Goal: Complete application form: Complete application form

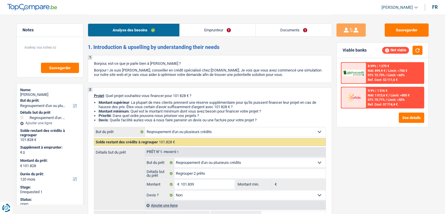
select select "refinancing"
select select "120"
select select "refinancing"
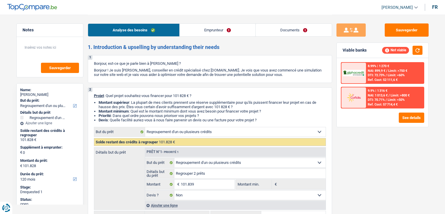
select select "false"
select select "120"
select select "privateEmployee"
select select "netSalary"
select select "mealVouchers"
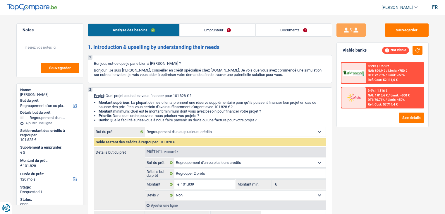
select select "rents"
select select "creditConsolidation"
select select "120"
select select "personalLoan"
select select "familyEvent"
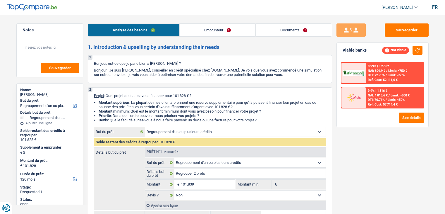
select select "84"
select select "refinancing"
select select "false"
select select "120"
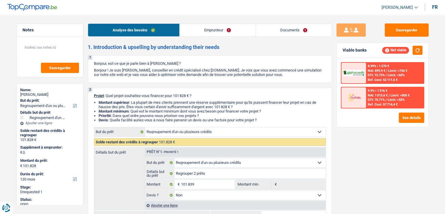
click at [220, 28] on link "Emprunteur" at bounding box center [218, 30] width 76 height 13
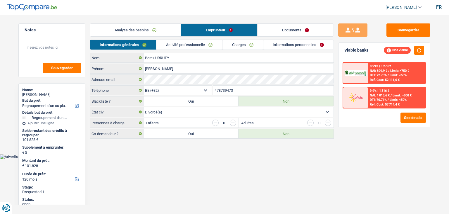
click at [299, 46] on link "Informations personnelles" at bounding box center [299, 45] width 71 height 10
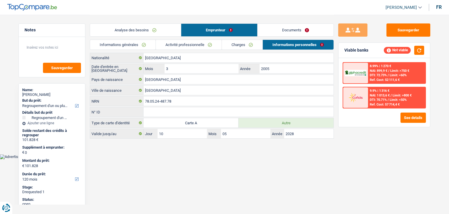
click at [291, 29] on link "Documents" at bounding box center [296, 30] width 76 height 13
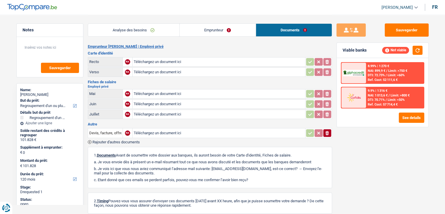
click at [221, 30] on link "Emprunteur" at bounding box center [218, 30] width 76 height 13
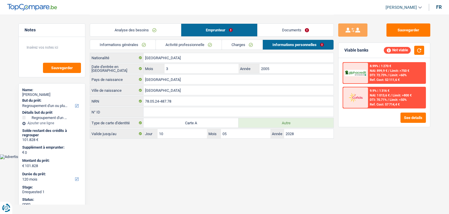
click at [301, 33] on link "Documents" at bounding box center [296, 30] width 76 height 13
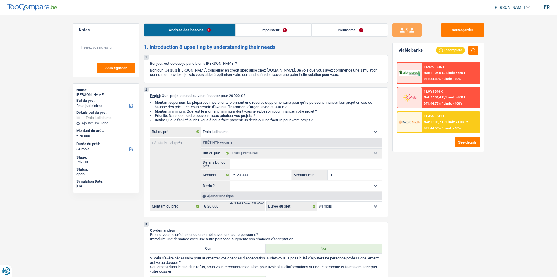
select select "judicial"
select select "84"
select select "judicial"
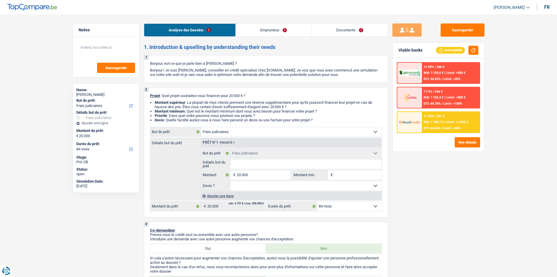
select select "84"
select select "independent"
select select "netSalary"
select select "rents"
select select "judicial"
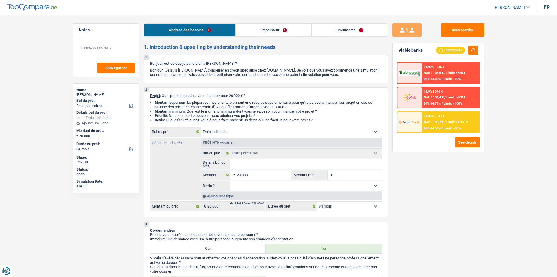
select select "judicial"
select select "84"
click at [248, 129] on select "Confort maison: meubles, textile, peinture, électroménager, outillage non-profe…" at bounding box center [291, 131] width 181 height 9
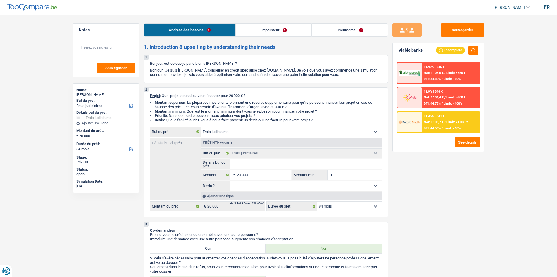
click at [248, 129] on select "Confort maison: meubles, textile, peinture, électroménager, outillage non-profe…" at bounding box center [291, 131] width 181 height 9
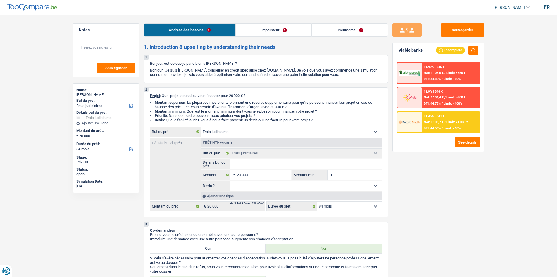
click at [248, 129] on select "Confort maison: meubles, textile, peinture, électroménager, outillage non-profe…" at bounding box center [291, 131] width 181 height 9
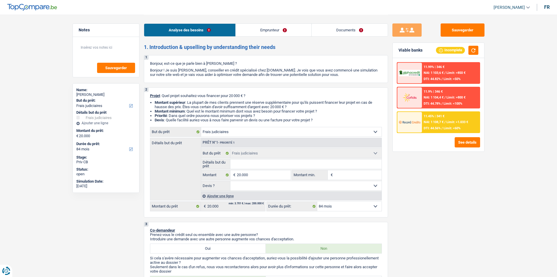
select select "hobbies"
click at [201, 127] on select "Confort maison: meubles, textile, peinture, électroménager, outillage non-profe…" at bounding box center [291, 131] width 181 height 9
select select "hobbies"
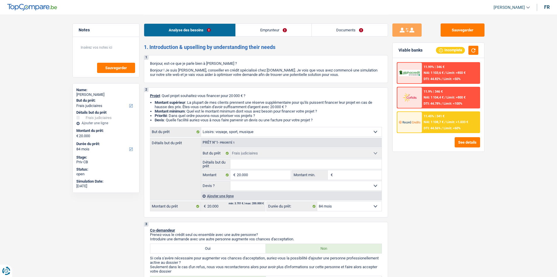
select select "hobbies"
select select "judicial"
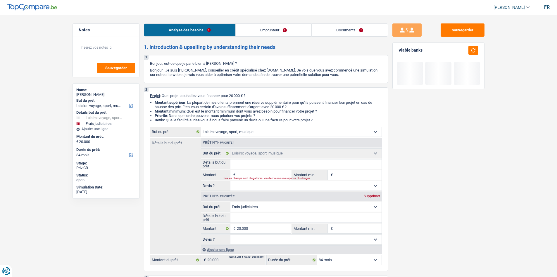
click at [367, 197] on div "Supprimer" at bounding box center [372, 196] width 19 height 4
type input "0"
select select
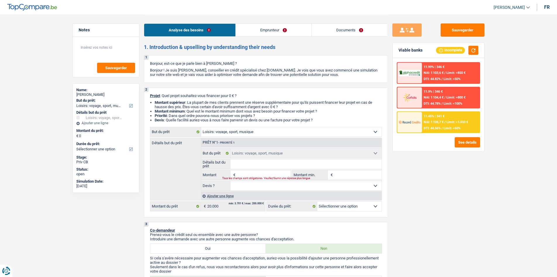
click at [258, 162] on input "Détails but du prêt" at bounding box center [306, 163] width 151 height 9
type input "V"
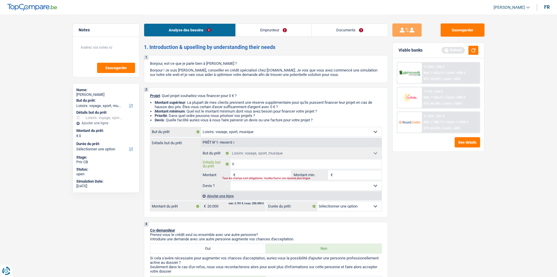
type input "Vo"
type input "Voy"
type input "Voya"
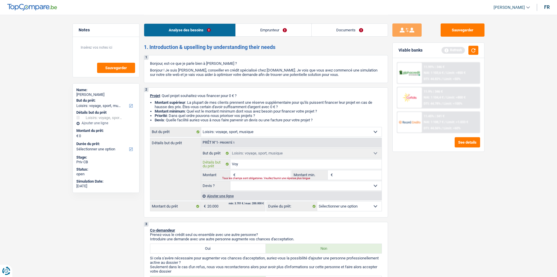
type input "Voya"
type input "Voyag"
type input "Voyage"
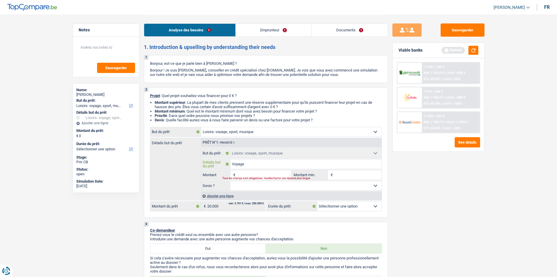
type input "Voyage"
type input "Voyage a"
type input "Voyage au"
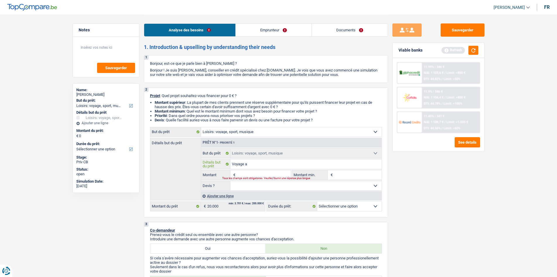
type input "Voyage au"
type input "Voyage au b"
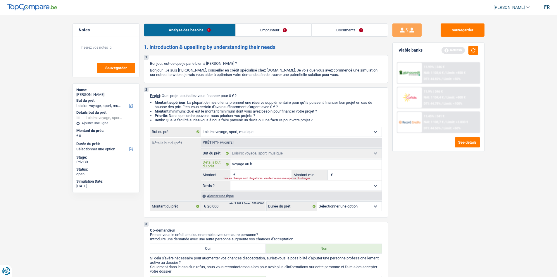
type input "Voyage au br"
type input "Voyage au bré"
type input "Voyage au brés"
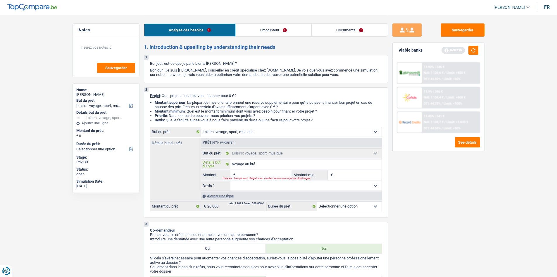
type input "Voyage au brés"
type input "Voyage au brési"
type input "Voyage au brésil"
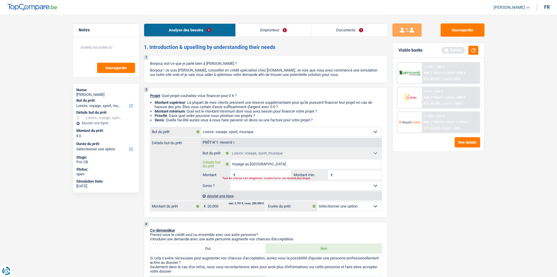
type input "Voyage au brésil"
type input "Voyage au brésil,"
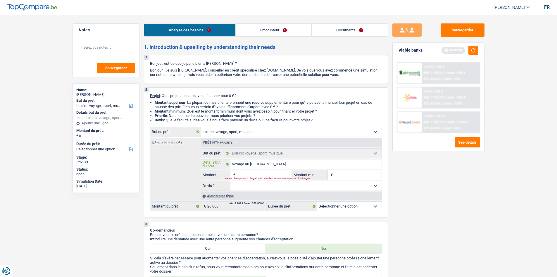
type input "Voyage au brésil,"
type input "Voyage au brésil, v"
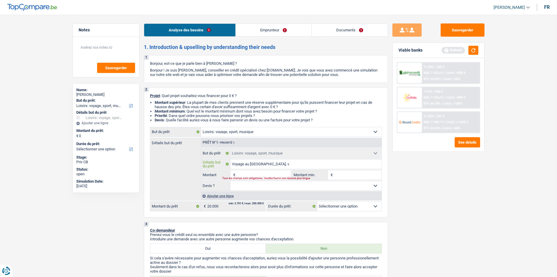
type input "Voyage au brésil, va"
type input "Voyage au brésil, va r"
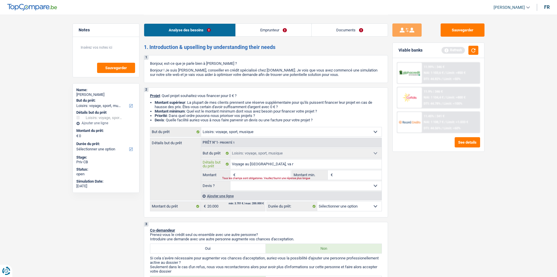
type input "Voyage au brésil, va r"
type input "Voyage au brésil, va re"
type input "Voyage au brésil, va rej"
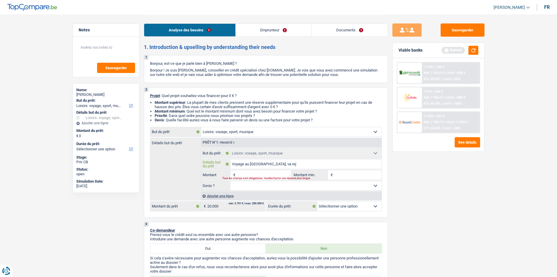
type input "Voyage au brésil, va rejo"
type input "Voyage au brésil, va rejoi"
type input "Voyage au brésil, va rejoin"
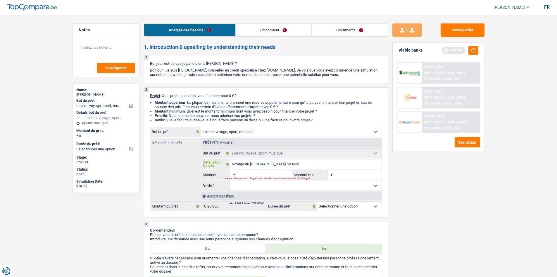
type input "Voyage au brésil, va rejoin"
type input "Voyage au brésil, va rejoind"
type input "Voyage au brésil, va rejoindr"
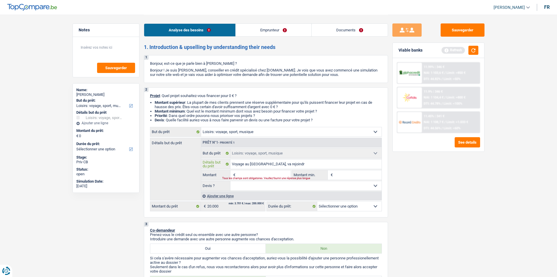
type input "Voyage au brésil, va rejoindre"
type input "Voyage au brésil, va rejoindre s"
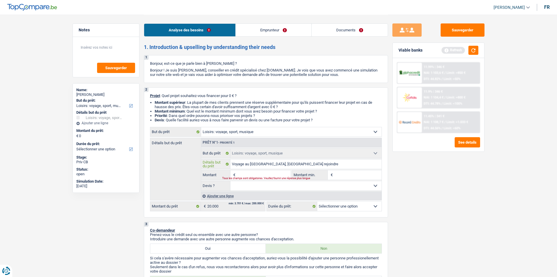
type input "Voyage au brésil, va rejoindre s"
type input "Voyage au brésil, va rejoindre sa"
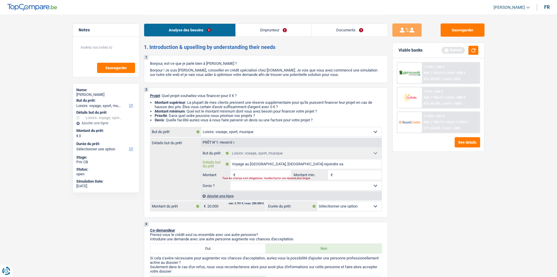
type input "Voyage au brésil, va rejoindre sa f"
type input "Voyage au brésil, va rejoindre sa fa"
type input "Voyage au brésil, va rejoindre sa fam"
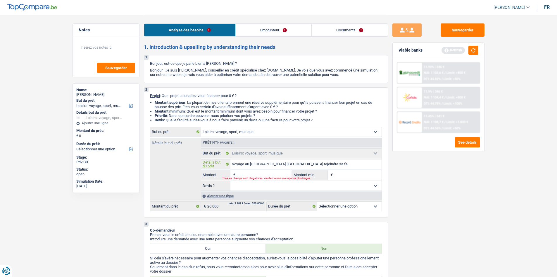
type input "Voyage au brésil, va rejoindre sa fam"
type input "Voyage au brésil, va rejoindre sa fami"
type input "Voyage au brésil, va rejoindre sa famil"
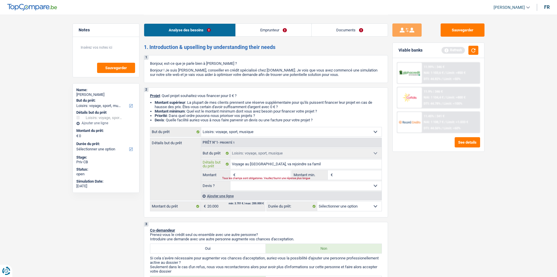
type input "Voyage au brésil, va rejoindre sa famill"
type input "Voyage au brésil, va rejoindre sa famille"
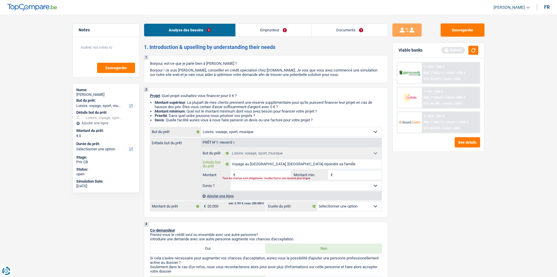
type input "Voyage au brésil, va rejoindre sa famille"
click at [256, 174] on input "Montant" at bounding box center [264, 174] width 54 height 9
type input "2"
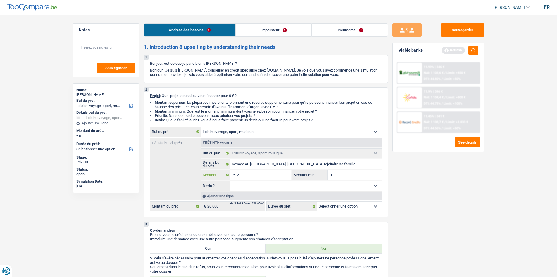
type input "20"
type input "200"
type input "2.000"
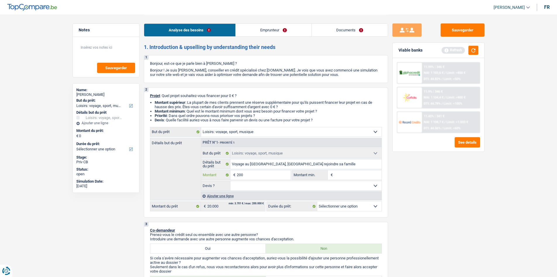
type input "2.000"
type input "20.000"
click at [342, 174] on input "Montant min." at bounding box center [357, 174] width 47 height 9
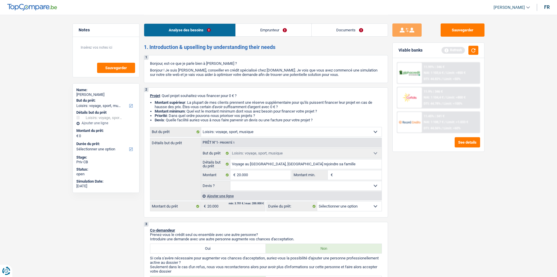
type input "20.000"
select select "84"
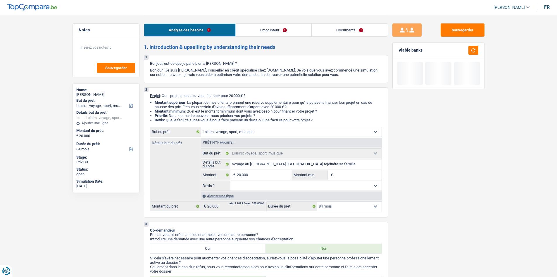
type input "1"
type input "15"
type input "150"
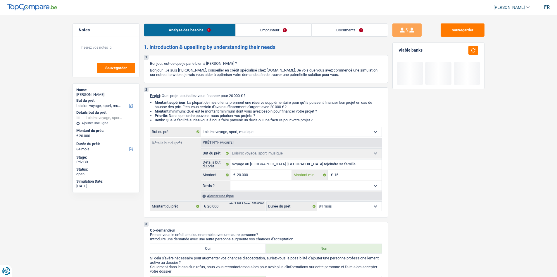
type input "150"
type input "1.500"
type input "15.000"
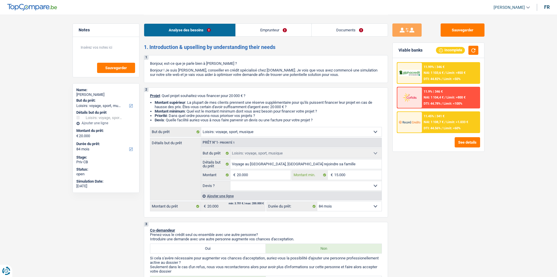
type input "15.000"
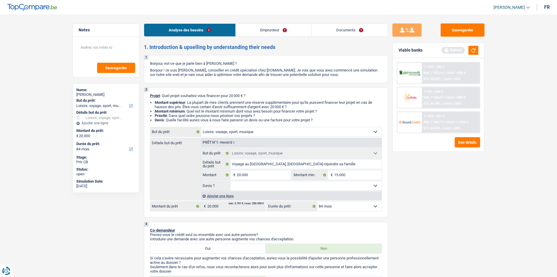
click at [358, 185] on select "Oui Non Non répondu Sélectionner une option" at bounding box center [306, 185] width 151 height 9
select select "false"
click at [231, 181] on select "Oui Non Non répondu Sélectionner une option" at bounding box center [306, 185] width 151 height 9
select select "false"
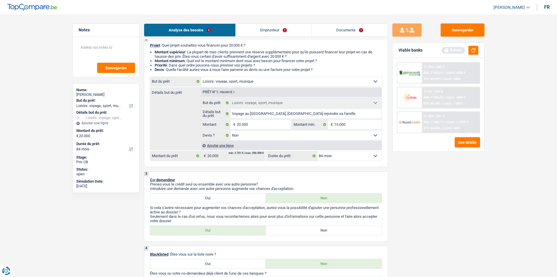
scroll to position [59, 0]
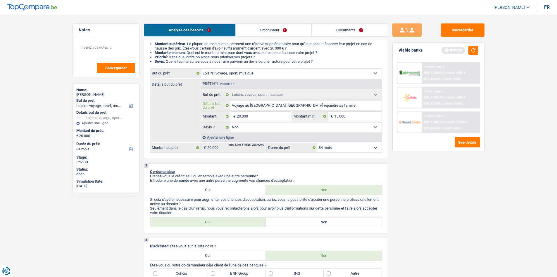
click at [308, 105] on input "Voyage au brésil, va rejoindre sa famille" at bounding box center [306, 105] width 151 height 9
type input "Voyage au brésil, va rejoindre sa famille c"
type input "Voyage au brésil, va rejoindre sa famille ca"
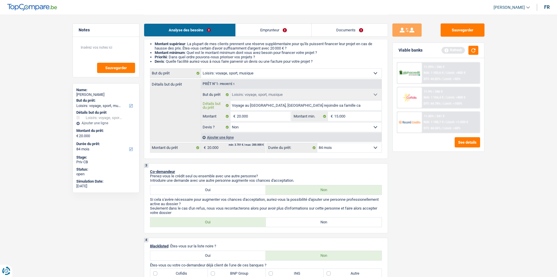
type input "Voyage au brésil, va rejoindre sa famille car"
type input "Voyage au brésil, va rejoindre sa famille car p"
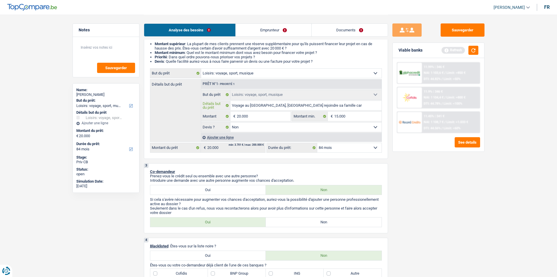
type input "Voyage au brésil, va rejoindre sa famille car p"
type input "Voyage au brésil, va rejoindre sa famille car"
type input "Voyage au brésil, va rejoindre sa famille car s"
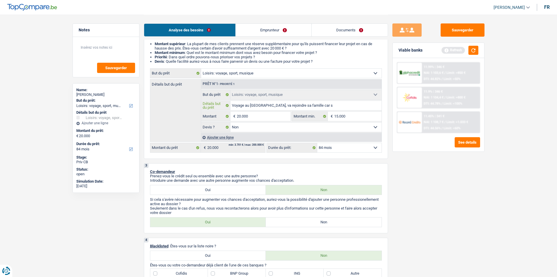
type input "Voyage au brésil, va rejoindre sa famille car so"
type input "Voyage au brésil, va rejoindre sa famille car son"
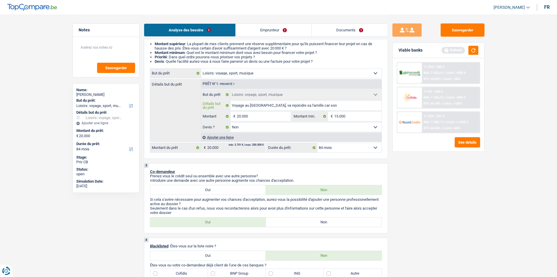
type input "Voyage au brésil, va rejoindre sa famille car son"
type input "Voyage au brésil, va rejoindre sa famille car son p"
type input "Voyage au brésil, va rejoindre sa famille car son pe"
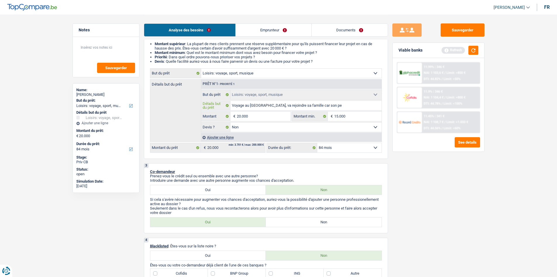
type input "Voyage au brésil, va rejoindre sa famille car son per"
type input "Voyage au brésil, va rejoindre sa famille car son pere"
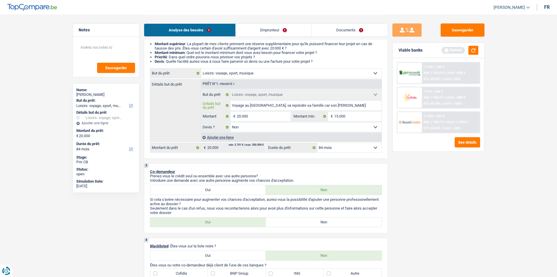
type input "Voyage au brésil, va rejoindre sa famille car son pere"
type input "Voyage au brésil, va rejoindre sa famille car son pere a"
type input "Voyage au brésil, va rejoindre sa famille car son pere"
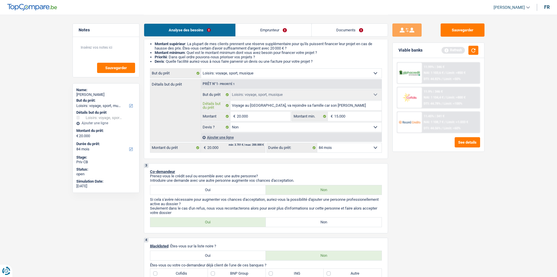
type input "Voyage au brésil, va rejoindre sa famille car son pere m"
type input "Voyage au brésil, va rejoindre sa famille car son pere ma"
type input "Voyage au brésil, va rejoindre sa famille car son pere mal"
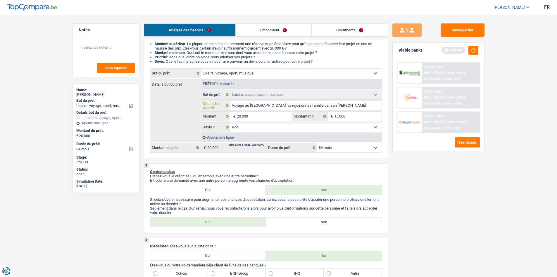
type input "Voyage au brésil, va rejoindre sa famille car son pere mal"
type input "Voyage au brésil, va rejoindre sa famille car son pere mala"
type input "Voyage au brésil, va rejoindre sa famille car son pere malad"
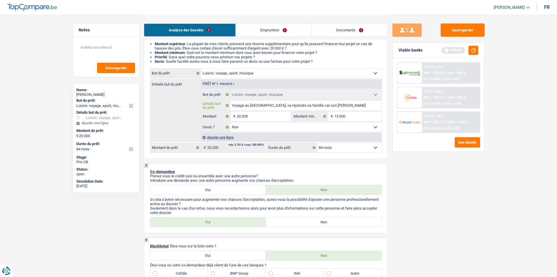
type input "Voyage au brésil, va rejoindre sa famille car son pere malade"
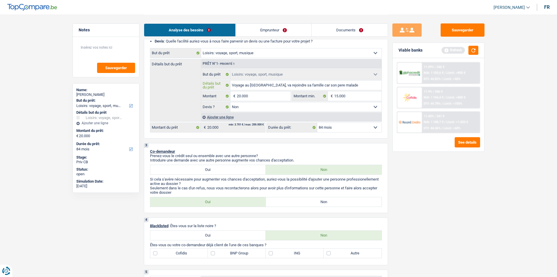
scroll to position [117, 0]
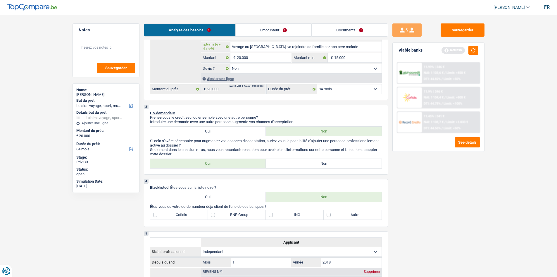
type input "Voyage au brésil, va rejoindre sa famille car son pere malade"
click at [309, 164] on label "Non" at bounding box center [324, 163] width 116 height 9
click at [309, 164] on input "Non" at bounding box center [324, 163] width 116 height 9
radio input "true"
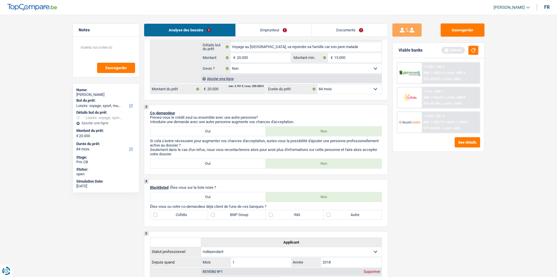
click at [331, 215] on label "Autre" at bounding box center [353, 214] width 58 height 9
click at [331, 215] on input "Autre" at bounding box center [353, 214] width 58 height 9
checkbox input "true"
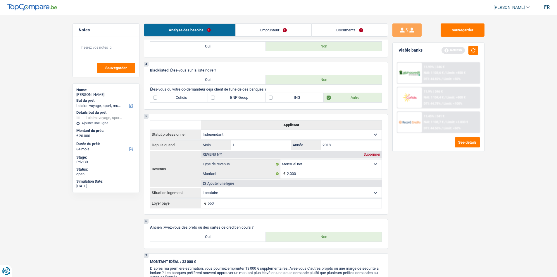
scroll to position [322, 0]
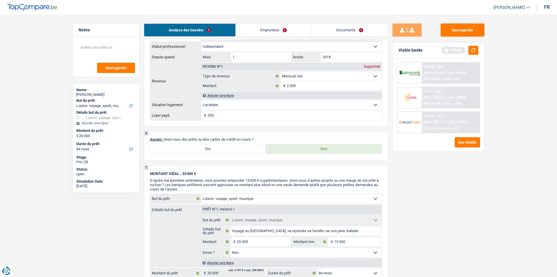
click at [210, 149] on label "Oui" at bounding box center [208, 148] width 116 height 9
click at [210, 149] on input "Oui" at bounding box center [208, 148] width 116 height 9
radio input "true"
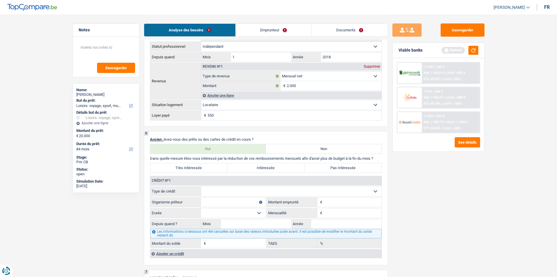
click at [295, 148] on label "Non" at bounding box center [324, 148] width 116 height 9
click at [295, 148] on input "Non" at bounding box center [324, 148] width 116 height 9
radio input "true"
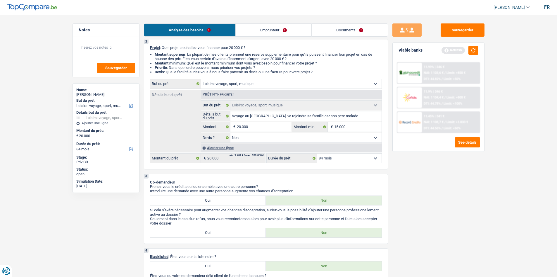
scroll to position [0, 0]
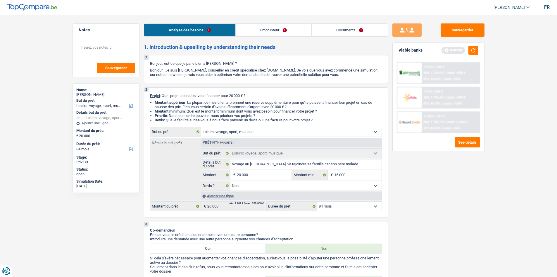
click at [268, 29] on link "Emprunteur" at bounding box center [274, 30] width 76 height 13
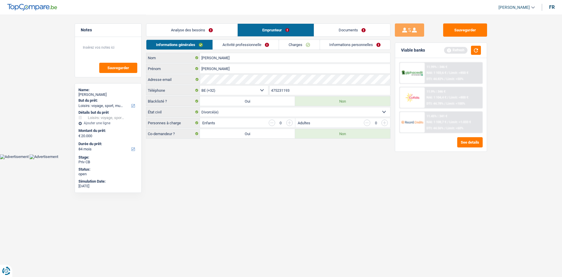
click at [245, 47] on link "Activité professionnelle" at bounding box center [246, 45] width 66 height 10
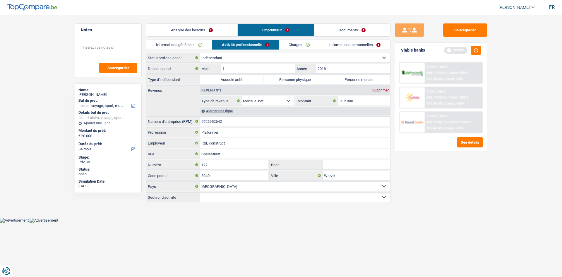
click at [262, 56] on select "Ouvrier Employé privé Employé public Invalide Indépendant Pensionné Chômeur Mut…" at bounding box center [295, 57] width 190 height 9
select select "worker"
click at [200, 53] on select "Ouvrier Employé privé Employé public Invalide Indépendant Pensionné Chômeur Mut…" at bounding box center [295, 57] width 190 height 9
select select "netSalary"
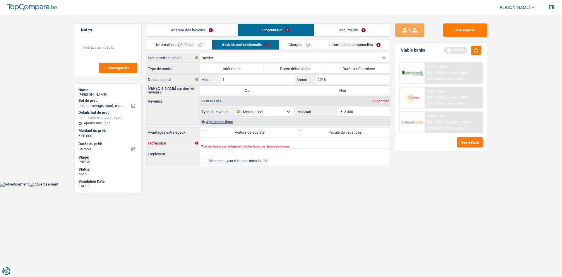
click at [210, 140] on input "Profession" at bounding box center [295, 142] width 190 height 9
type input "Plafonni"
click at [382, 59] on select "Ouvrier Employé privé Employé public Invalide Indépendant Pensionné Chômeur Mut…" at bounding box center [295, 57] width 190 height 9
select select "independent"
click at [200, 53] on select "Ouvrier Employé privé Employé public Invalide Indépendant Pensionné Chômeur Mut…" at bounding box center [295, 57] width 190 height 9
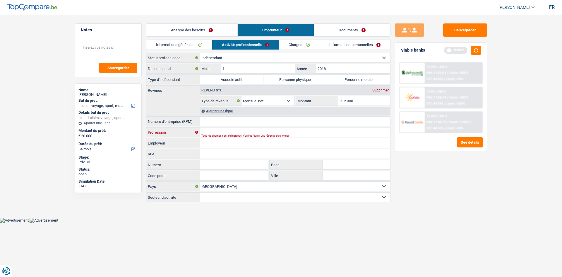
click at [214, 133] on input "Profession" at bounding box center [295, 131] width 190 height 9
click at [284, 80] on label "Personne physique" at bounding box center [295, 79] width 64 height 9
click at [284, 80] on input "Personne physique" at bounding box center [295, 79] width 64 height 9
click at [217, 134] on div "Tous les champs sont obligatoires. Veuillez fournir une réponse plus longue" at bounding box center [285, 135] width 169 height 2
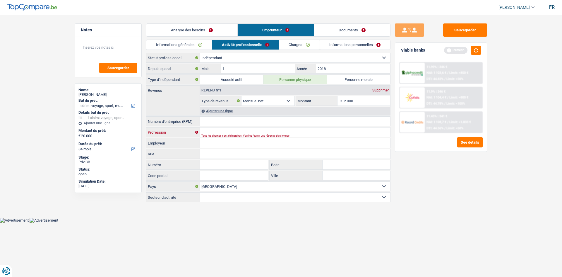
click at [216, 132] on input "Profession" at bounding box center [295, 131] width 190 height 9
click at [218, 120] on input "Numéro d'entreprise (RPM)" at bounding box center [295, 120] width 190 height 9
click at [221, 134] on div "Tous les champs sont obligatoires. Veuillez fournir une réponse plus longue" at bounding box center [285, 135] width 169 height 2
click at [218, 131] on input "Profession" at bounding box center [295, 131] width 190 height 9
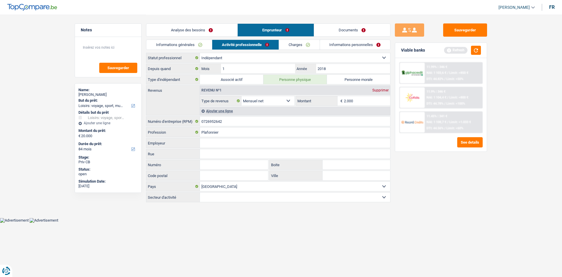
click at [220, 143] on input "Employeur" at bounding box center [295, 142] width 190 height 9
click at [300, 45] on link "Charges" at bounding box center [299, 45] width 41 height 10
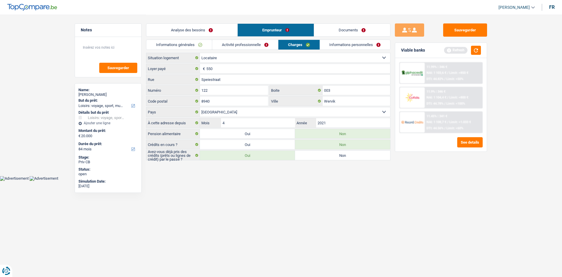
click at [471, 53] on div "Refresh" at bounding box center [462, 50] width 37 height 9
click at [474, 52] on button "button" at bounding box center [476, 50] width 10 height 9
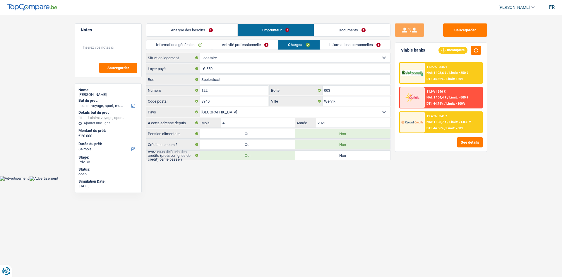
click at [337, 45] on link "Informations personnelles" at bounding box center [355, 45] width 71 height 10
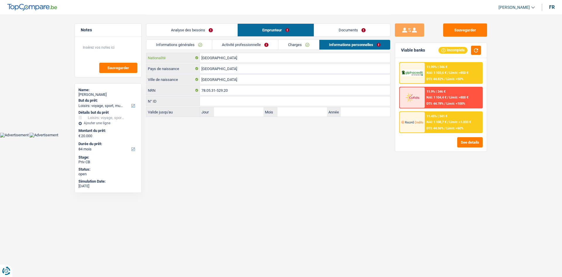
click at [230, 57] on input "[GEOGRAPHIC_DATA]" at bounding box center [295, 57] width 190 height 9
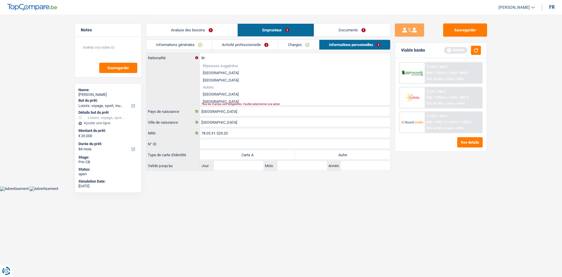
click at [219, 91] on li "Brésil" at bounding box center [295, 93] width 190 height 7
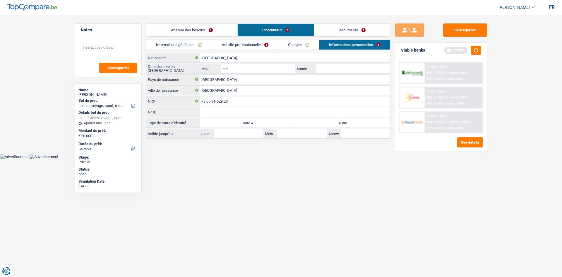
click at [234, 64] on input "Mois" at bounding box center [258, 68] width 74 height 9
click at [321, 67] on input "Année" at bounding box center [353, 68] width 74 height 9
click at [279, 66] on input "Mois" at bounding box center [258, 68] width 74 height 9
click at [322, 69] on input "Année" at bounding box center [353, 68] width 74 height 9
click at [333, 25] on link "Documents" at bounding box center [352, 30] width 76 height 13
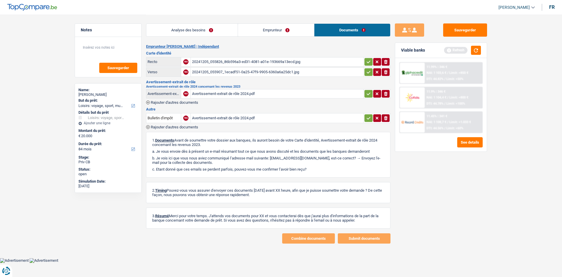
click at [211, 61] on div "20241205_055826_86b596a3-ed31-4081-a01e-193669a13ecd.jpg" at bounding box center [277, 61] width 170 height 9
click at [264, 28] on link "Emprunteur" at bounding box center [276, 30] width 76 height 13
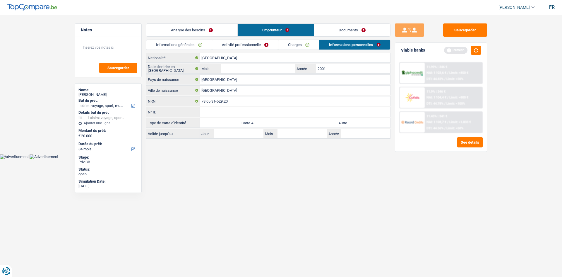
click at [318, 121] on label "Autre" at bounding box center [342, 122] width 95 height 9
click at [318, 121] on input "Autre" at bounding box center [342, 122] width 95 height 9
click at [337, 32] on link "Documents" at bounding box center [352, 30] width 76 height 13
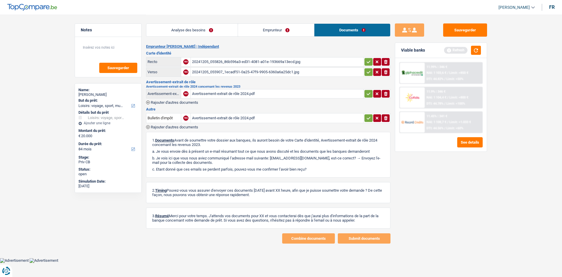
click at [265, 23] on div "Analyse des besoins Emprunteur Documents" at bounding box center [268, 27] width 244 height 25
click at [264, 28] on link "Emprunteur" at bounding box center [276, 30] width 76 height 13
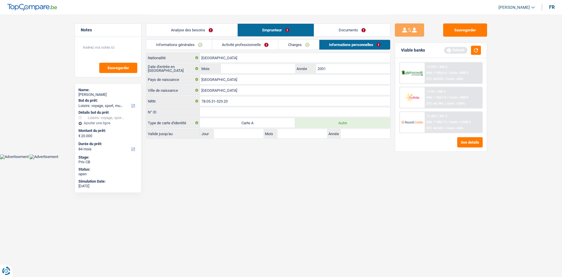
click at [346, 27] on link "Documents" at bounding box center [352, 30] width 76 height 13
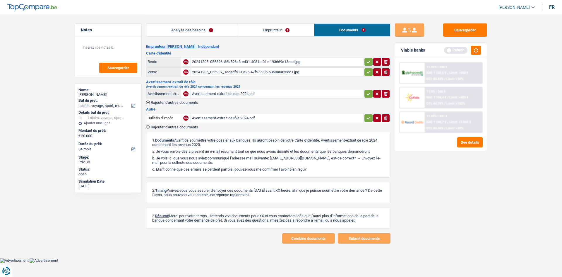
click at [257, 63] on div "20241205_055826_86b596a3-ed31-4081-a01e-193669a13ecd.jpg" at bounding box center [277, 61] width 170 height 9
click at [259, 33] on link "Emprunteur" at bounding box center [276, 30] width 76 height 13
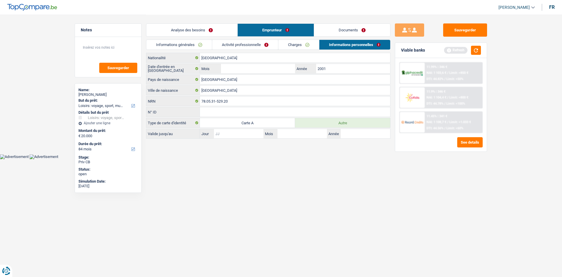
click at [236, 131] on input "Jour" at bounding box center [238, 133] width 49 height 9
click at [475, 50] on button "button" at bounding box center [476, 50] width 10 height 9
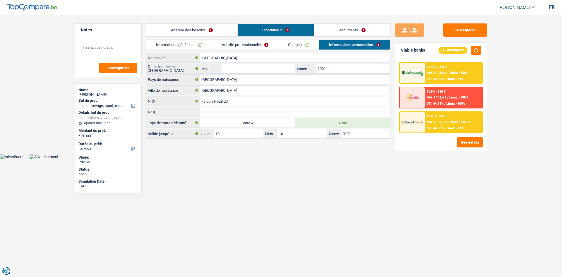
click at [201, 30] on link "Analyse des besoins" at bounding box center [191, 30] width 91 height 13
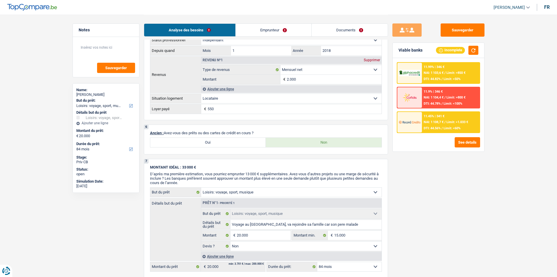
scroll to position [322, 0]
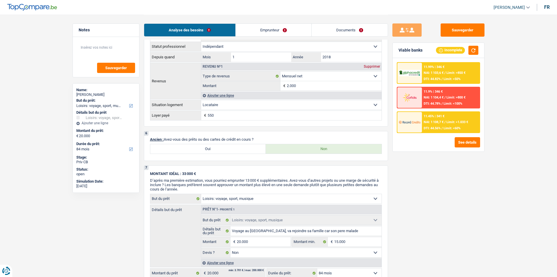
click at [289, 28] on link "Emprunteur" at bounding box center [274, 30] width 76 height 13
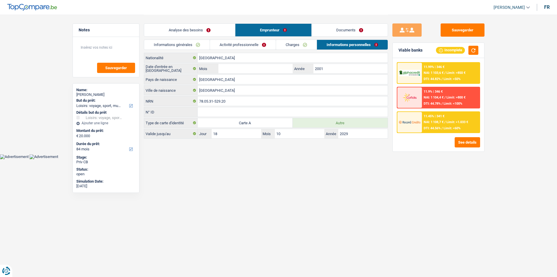
scroll to position [0, 0]
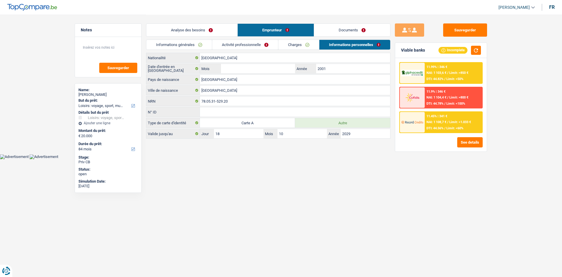
click at [330, 27] on link "Documents" at bounding box center [352, 30] width 76 height 13
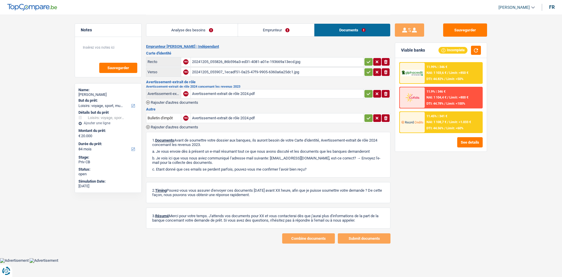
click at [210, 28] on link "Analyse des besoins" at bounding box center [191, 30] width 91 height 13
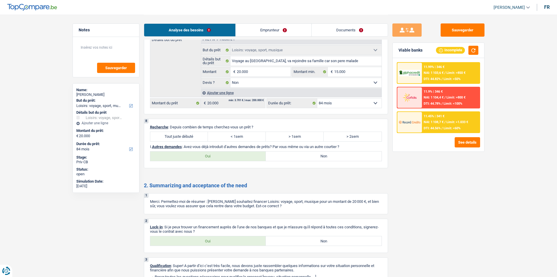
scroll to position [523, 0]
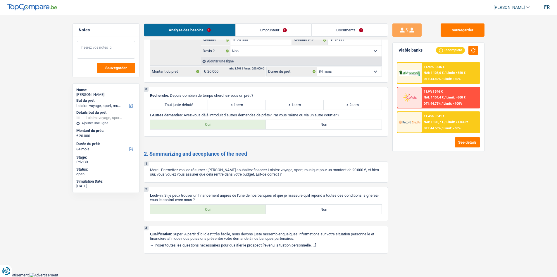
click at [119, 52] on textarea at bounding box center [106, 50] width 58 height 18
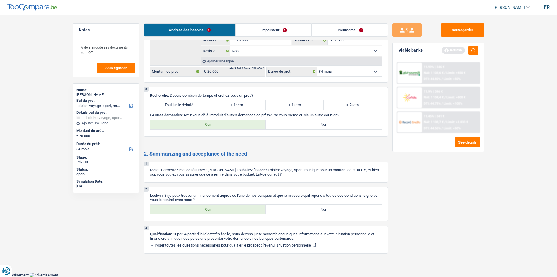
click at [303, 106] on label "> 1sem" at bounding box center [295, 104] width 58 height 9
click at [303, 106] on input "> 1sem" at bounding box center [295, 104] width 58 height 9
click at [238, 102] on label "< 1sem" at bounding box center [237, 104] width 58 height 9
click at [238, 102] on input "< 1sem" at bounding box center [237, 104] width 58 height 9
click at [309, 125] on label "Non" at bounding box center [324, 124] width 116 height 9
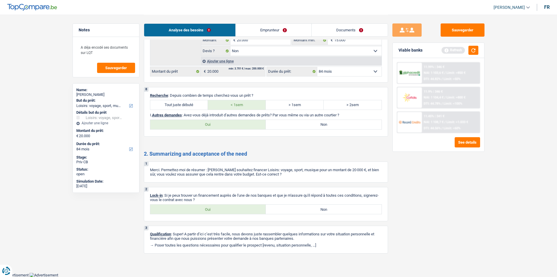
click at [309, 125] on input "Non" at bounding box center [324, 124] width 116 height 9
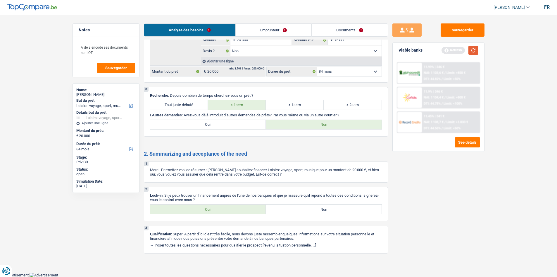
click at [471, 49] on button "button" at bounding box center [474, 50] width 10 height 9
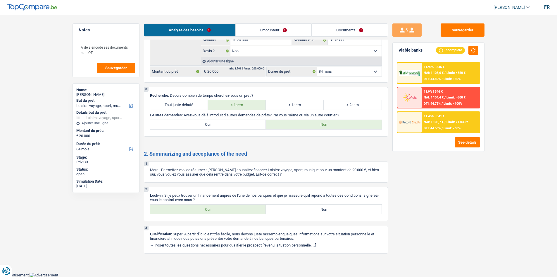
click at [264, 34] on link "Emprunteur" at bounding box center [274, 30] width 76 height 13
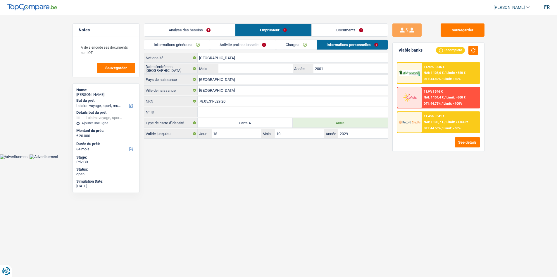
scroll to position [0, 0]
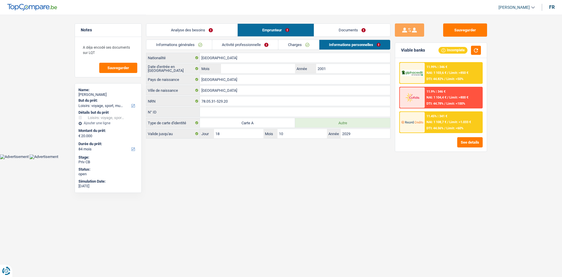
click at [267, 47] on link "Activité professionnelle" at bounding box center [245, 45] width 66 height 10
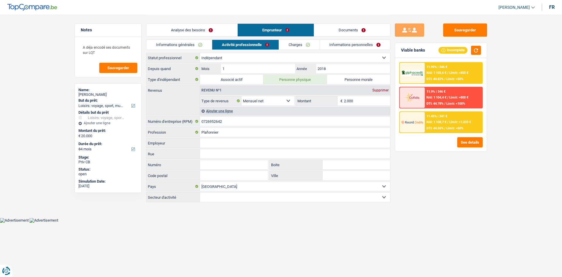
click at [218, 195] on select "Agriculture/Pêche Industrie Horeca Courier/Fitness/Taxi Construction Banques/As…" at bounding box center [295, 196] width 190 height 9
click at [200, 192] on select "Agriculture/Pêche Industrie Horeca Courier/Fitness/Taxi Construction Banques/As…" at bounding box center [295, 196] width 190 height 9
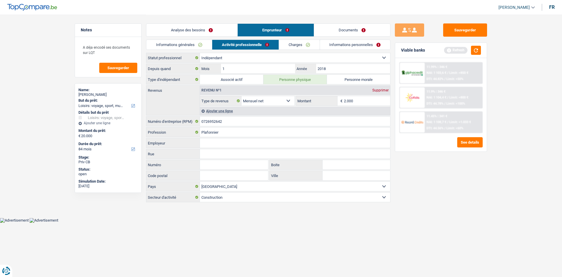
click at [206, 143] on input "Employeur" at bounding box center [295, 142] width 190 height 9
drag, startPoint x: 230, startPoint y: 120, endPoint x: 199, endPoint y: 119, distance: 30.7
click at [199, 119] on div "0726952642 Numéro d'entreprise (RPM)" at bounding box center [268, 120] width 244 height 9
click at [212, 143] on input "Employeur" at bounding box center [295, 142] width 190 height 9
paste input "R&E CONSTRUCT"
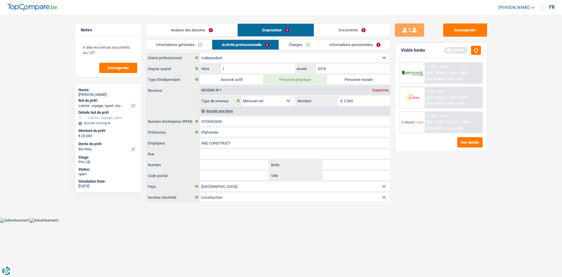
click at [226, 155] on input "Rue" at bounding box center [295, 153] width 190 height 9
click at [472, 51] on button "button" at bounding box center [476, 50] width 10 height 9
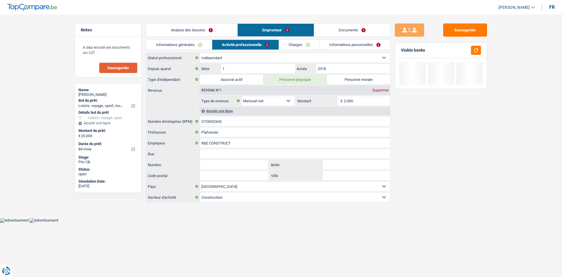
click at [124, 67] on span "Sauvegarder" at bounding box center [118, 68] width 22 height 4
click at [193, 30] on link "Analyse des besoins" at bounding box center [191, 30] width 91 height 13
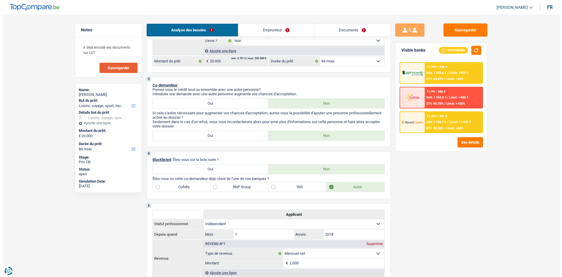
scroll to position [88, 0]
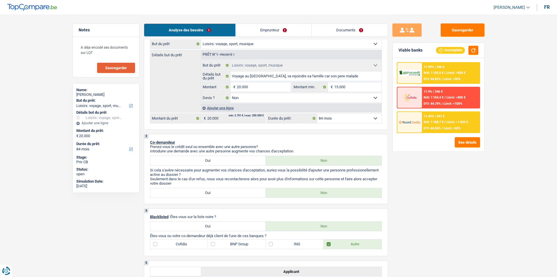
click at [344, 119] on select "12 mois 18 mois 24 mois 30 mois 36 mois 42 mois 48 mois 60 mois 72 mois 84 mois…" at bounding box center [350, 118] width 64 height 9
click at [318, 114] on select "12 mois 18 mois 24 mois 30 mois 36 mois 42 mois 48 mois 60 mois 72 mois 84 mois…" at bounding box center [350, 118] width 64 height 9
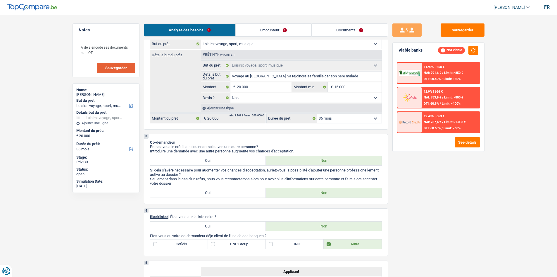
click at [355, 120] on select "12 mois 18 mois 24 mois 30 mois 36 mois 42 mois 48 mois 60 mois 72 mois 84 mois…" at bounding box center [350, 118] width 64 height 9
click at [318, 114] on select "12 mois 18 mois 24 mois 30 mois 36 mois 42 mois 48 mois 60 mois 72 mois 84 mois…" at bounding box center [350, 118] width 64 height 9
click at [359, 119] on select "12 mois 18 mois 24 mois 30 mois 36 mois 42 mois 48 mois 60 mois 72 mois 84 mois…" at bounding box center [350, 118] width 64 height 9
click at [318, 114] on select "12 mois 18 mois 24 mois 30 mois 36 mois 42 mois 48 mois 60 mois 72 mois 84 mois…" at bounding box center [350, 118] width 64 height 9
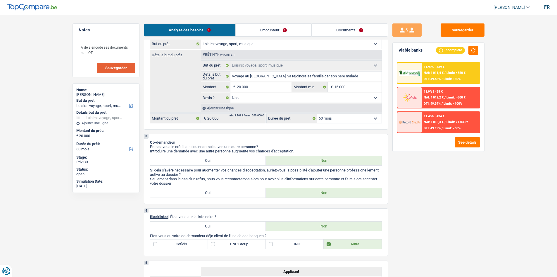
click at [367, 120] on select "12 mois 18 mois 24 mois 30 mois 36 mois 42 mois 48 mois 60 mois 72 mois 84 mois…" at bounding box center [350, 118] width 64 height 9
click at [318, 114] on select "12 mois 18 mois 24 mois 30 mois 36 mois 42 mois 48 mois 60 mois 72 mois 84 mois…" at bounding box center [350, 118] width 64 height 9
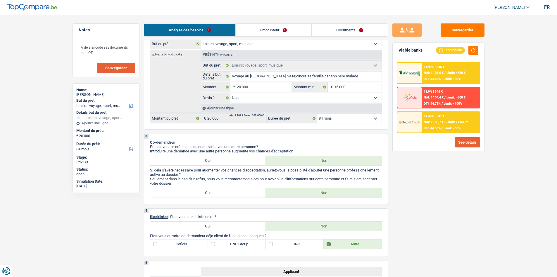
click at [459, 142] on button "See details" at bounding box center [467, 142] width 25 height 10
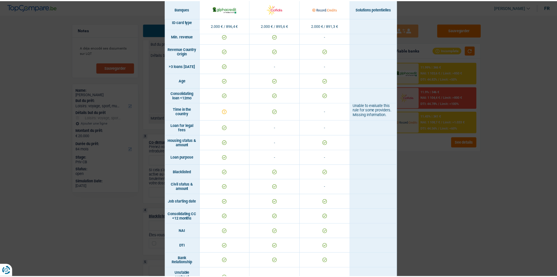
scroll to position [0, 0]
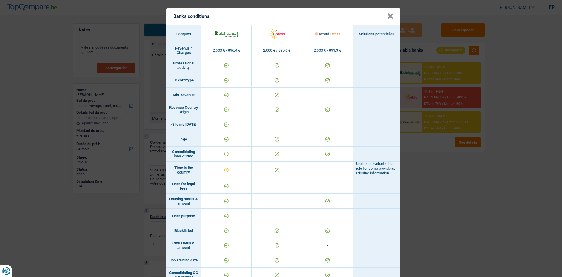
click at [390, 16] on button "×" at bounding box center [390, 16] width 6 height 6
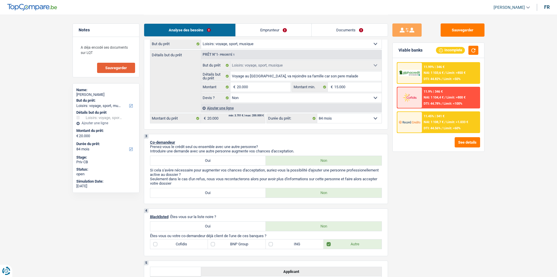
click at [291, 28] on link "Emprunteur" at bounding box center [274, 30] width 76 height 13
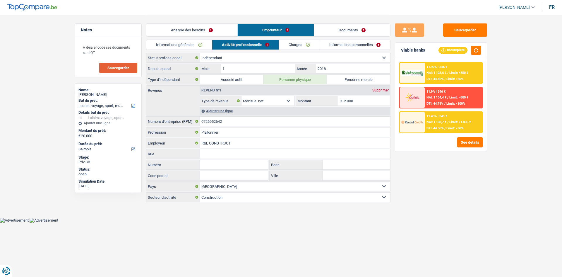
click at [337, 48] on link "Informations personnelles" at bounding box center [355, 45] width 71 height 10
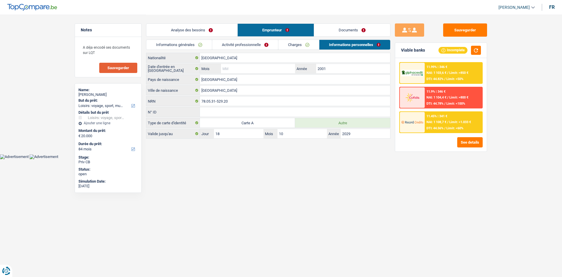
click at [266, 69] on input "Mois" at bounding box center [258, 68] width 74 height 9
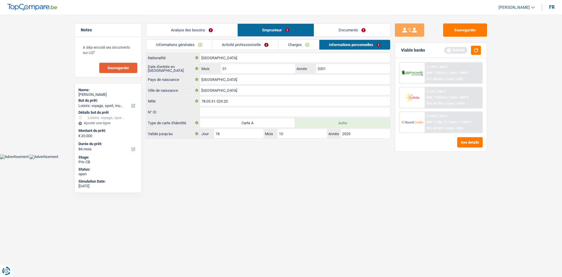
click at [255, 44] on link "Activité professionnelle" at bounding box center [245, 45] width 66 height 10
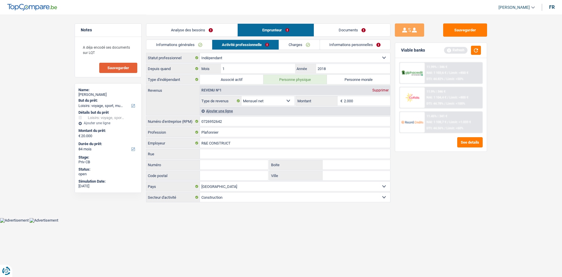
click at [338, 45] on link "Informations personnelles" at bounding box center [355, 45] width 71 height 10
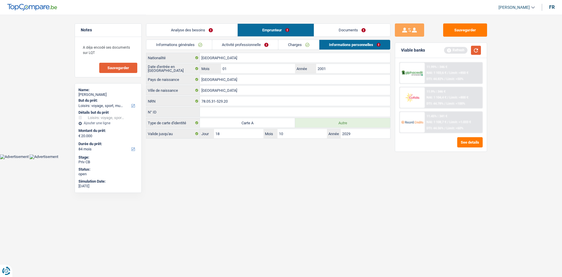
click at [478, 48] on button "button" at bounding box center [476, 50] width 10 height 9
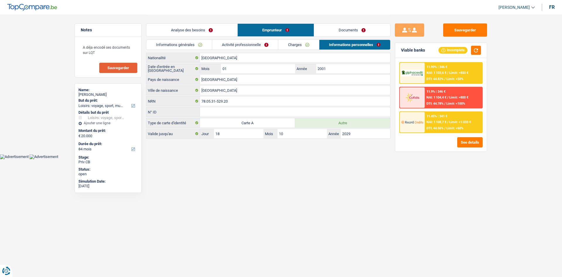
click at [200, 30] on link "Analyse des besoins" at bounding box center [191, 30] width 91 height 13
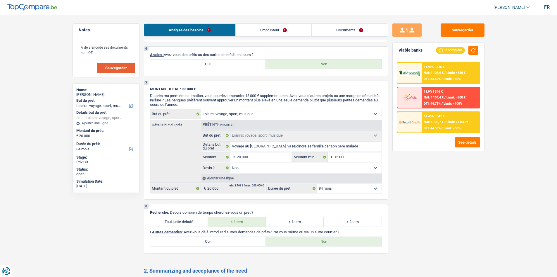
scroll to position [406, 0]
click at [454, 71] on span "Limit: >850 €" at bounding box center [456, 73] width 19 height 4
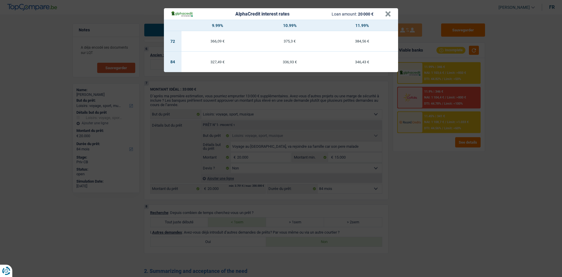
click at [416, 189] on div "AlphaCredit interest rates Loan amount: 20 000 € × 9.99% 10.99% 11.99% 72 366,0…" at bounding box center [281, 138] width 562 height 277
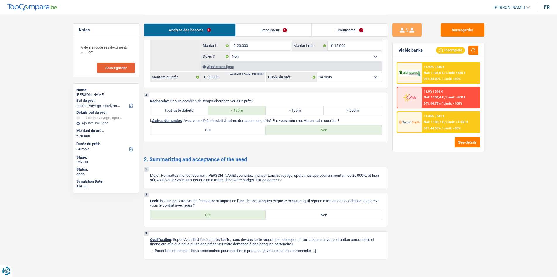
scroll to position [523, 0]
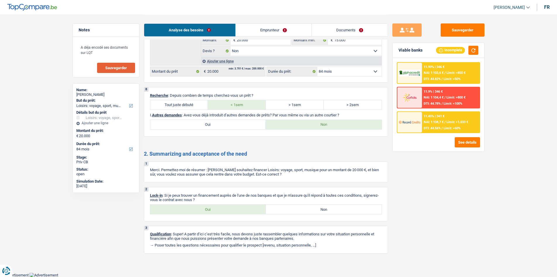
click at [234, 207] on label "Oui" at bounding box center [208, 208] width 116 height 9
click at [234, 207] on input "Oui" at bounding box center [208, 208] width 116 height 9
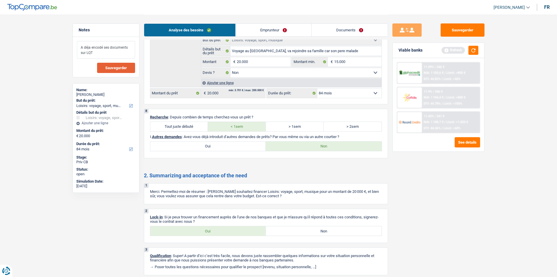
scroll to position [494, 0]
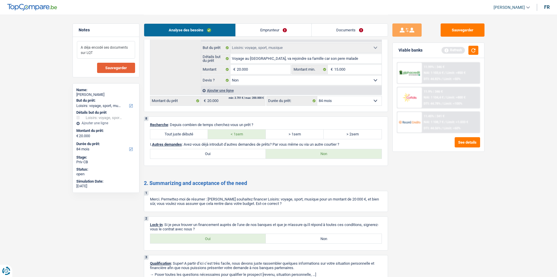
click at [107, 52] on textarea "A déja encodé ses documents sur LQT" at bounding box center [106, 50] width 58 height 18
click at [100, 54] on textarea "A déja encodé ses documents sur LQT" at bounding box center [106, 50] width 58 height 18
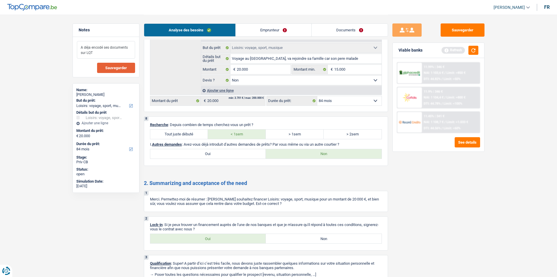
drag, startPoint x: 99, startPoint y: 51, endPoint x: 80, endPoint y: 44, distance: 19.7
click at [80, 44] on textarea "A déja encodé ses documents sur LQT" at bounding box center [106, 50] width 58 height 18
click at [456, 31] on button "Sauvegarder" at bounding box center [463, 29] width 44 height 13
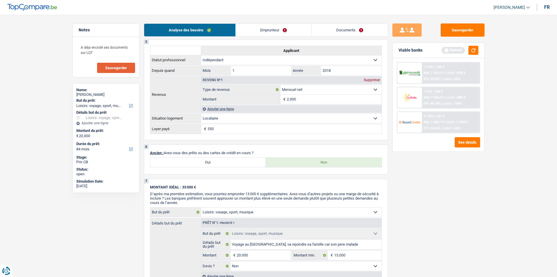
scroll to position [231, 0]
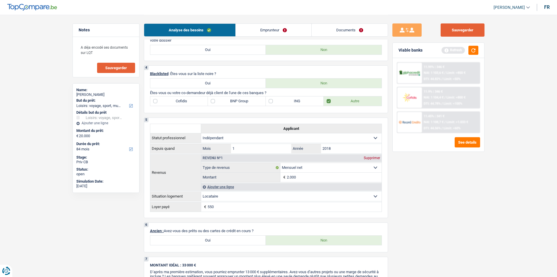
click at [468, 29] on button "Sauvegarder" at bounding box center [463, 29] width 44 height 13
click at [119, 68] on span "Sauvegarder" at bounding box center [116, 68] width 22 height 4
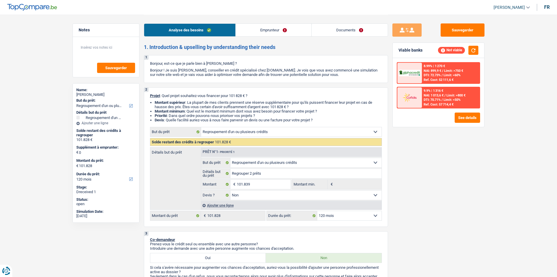
select select "refinancing"
select select "120"
select select "refinancing"
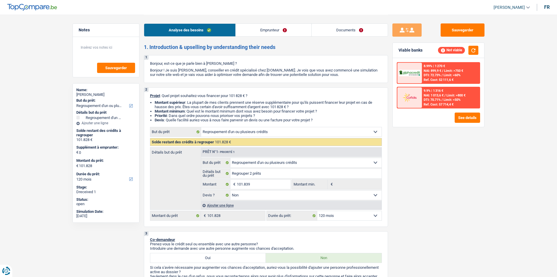
select select "false"
select select "120"
select select "privateEmployee"
select select "netSalary"
select select "mealVouchers"
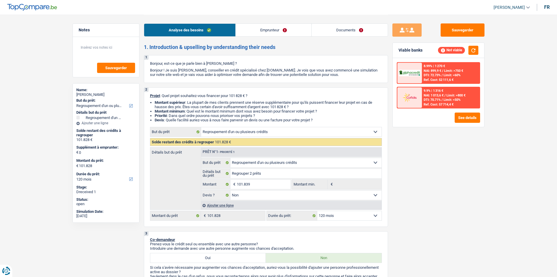
select select "rents"
select select "creditConsolidation"
select select "120"
select select "personalLoan"
select select "familyEvent"
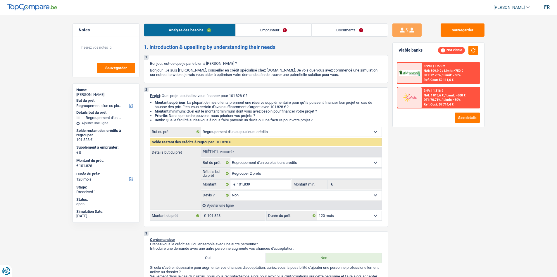
select select "84"
select select "refinancing"
select select "false"
select select "120"
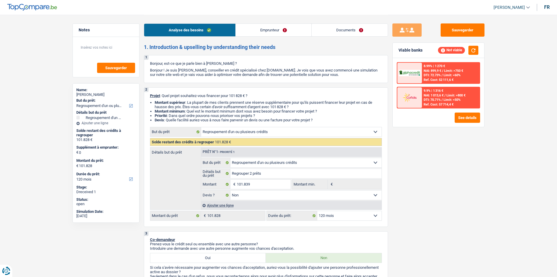
click at [290, 29] on link "Emprunteur" at bounding box center [274, 30] width 76 height 13
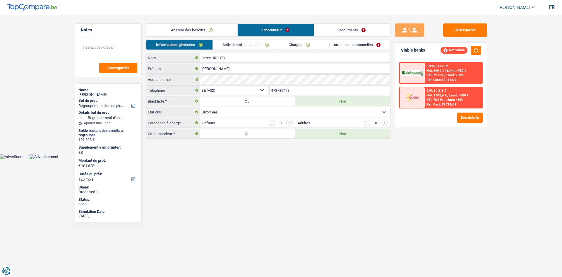
click at [347, 30] on link "Documents" at bounding box center [352, 30] width 76 height 13
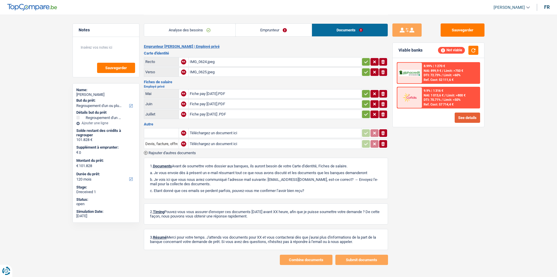
click at [476, 119] on button "See details" at bounding box center [467, 117] width 25 height 10
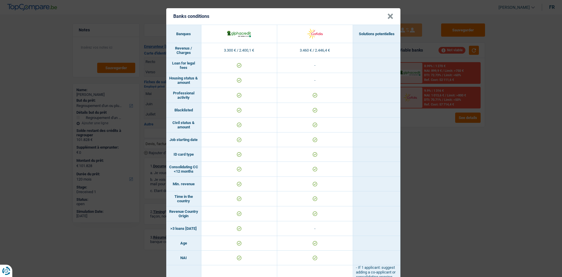
click at [387, 19] on button "×" at bounding box center [390, 16] width 6 height 6
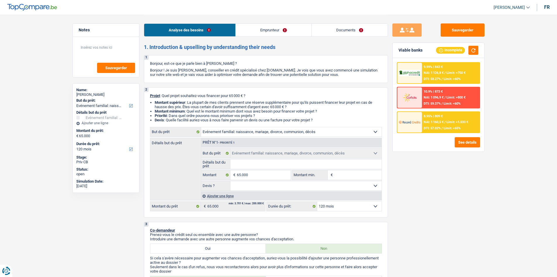
select select "familyEvent"
select select "120"
select select "familyEvent"
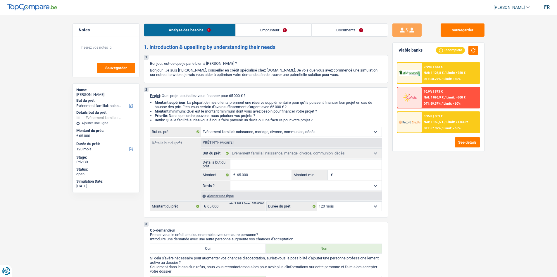
select select "120"
select select "independent"
select select "netSalary"
select select "ownerWithMortgage"
select select "mortgage"
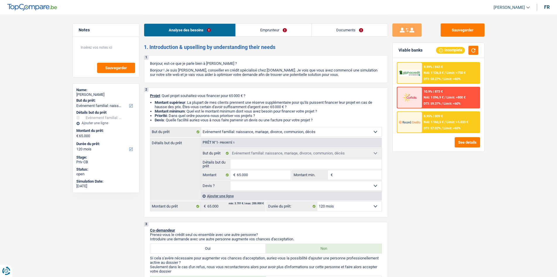
select select "240"
select select "familyEvent"
select select "120"
click at [330, 132] on select "Confort maison: meubles, textile, peinture, électroménager, outillage non-profe…" at bounding box center [291, 131] width 181 height 9
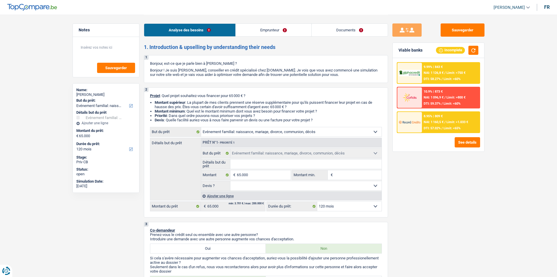
click at [250, 131] on select "Confort maison: meubles, textile, peinture, électroménager, outillage non-profe…" at bounding box center [291, 131] width 181 height 9
click at [369, 133] on select "Confort maison: meubles, textile, peinture, électroménager, outillage non-profe…" at bounding box center [291, 131] width 181 height 9
select select "houseOrGarden"
click at [201, 127] on select "Confort maison: meubles, textile, peinture, électroménager, outillage non-profe…" at bounding box center [291, 131] width 181 height 9
select select "houseOrGarden"
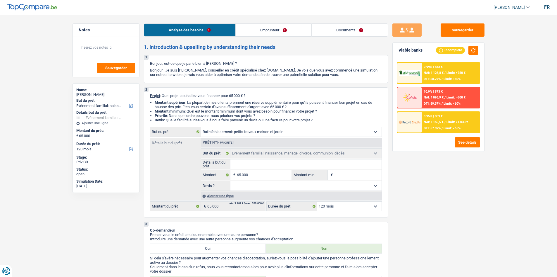
select select "houseOrGarden"
select select "familyEvent"
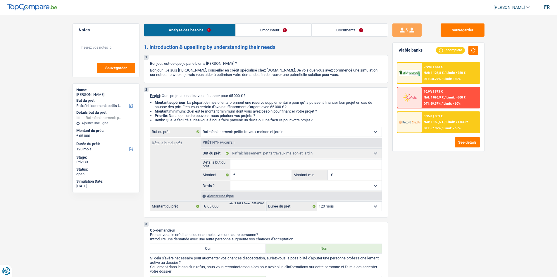
select select "familyEvent"
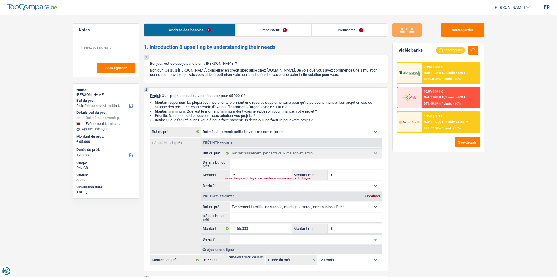
click at [371, 195] on div "Supprimer" at bounding box center [372, 196] width 19 height 4
type input "0"
select select
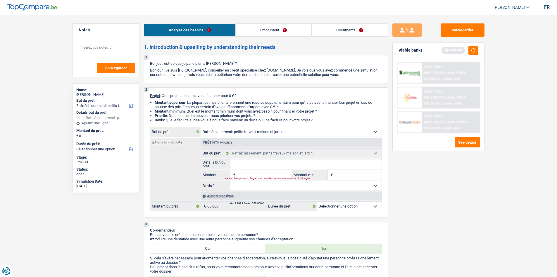
click at [261, 174] on input "Montant" at bounding box center [264, 174] width 54 height 9
type input "6"
type input "65"
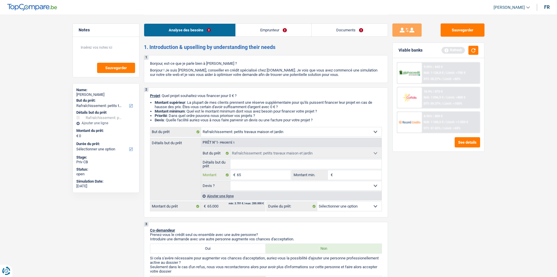
type input "650"
type input "6.500"
type input "65.000"
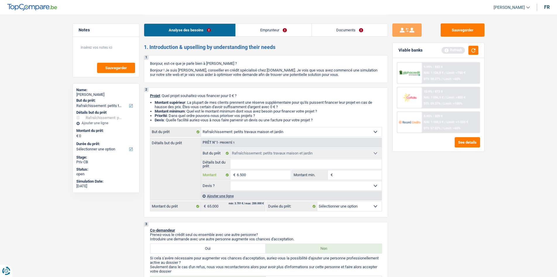
type input "65.000"
click at [305, 188] on select "Oui Non Non répondu Sélectionner une option" at bounding box center [306, 185] width 151 height 9
type input "65.000"
select select "144"
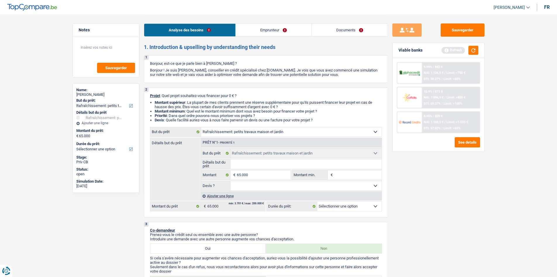
select select "144"
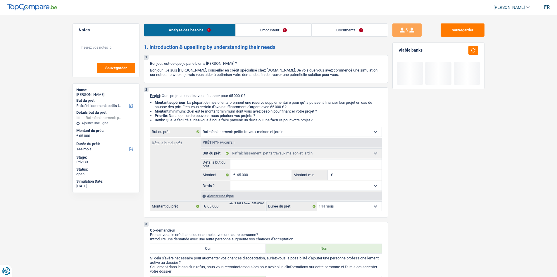
select select "yes"
click at [231, 181] on select "Oui Non Non répondu Sélectionner une option" at bounding box center [306, 185] width 151 height 9
select select "yes"
click at [351, 207] on select "12 mois 18 mois 24 mois 30 mois 36 mois 42 mois 48 mois 60 mois 72 mois 84 mois…" at bounding box center [350, 205] width 64 height 9
click at [397, 168] on div "Sauvegarder Viable banks Not viable See details" at bounding box center [438, 145] width 101 height 244
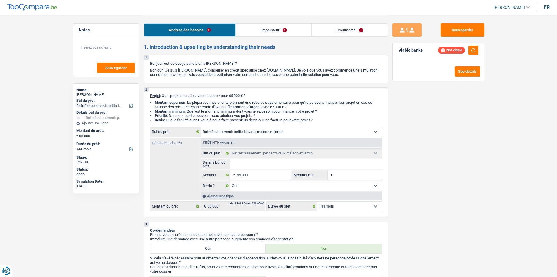
click at [323, 166] on input "Détails but du prêt" at bounding box center [306, 163] width 151 height 9
type input "r"
type input "re"
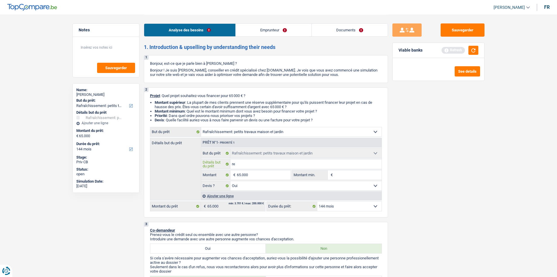
type input "r"
type input "ra"
type input "raf"
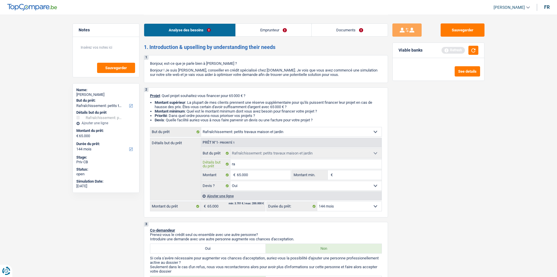
type input "raf"
type input "rafr"
type input "rafra"
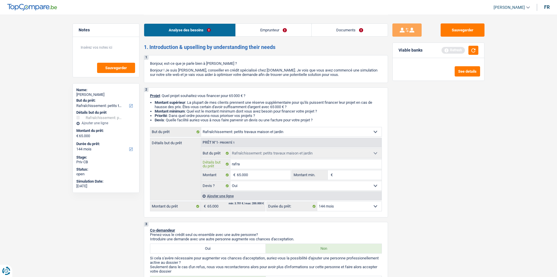
type input "rafrai"
type input "rafraic"
type input "rafraici"
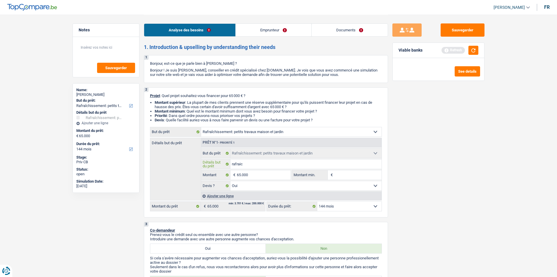
type input "rafraici"
type input "rafraic"
type input "rafraich"
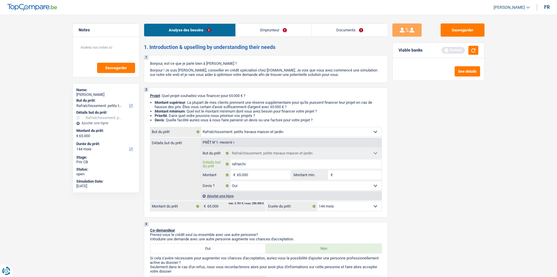
type input "rafraichir"
type input "rafraichir l"
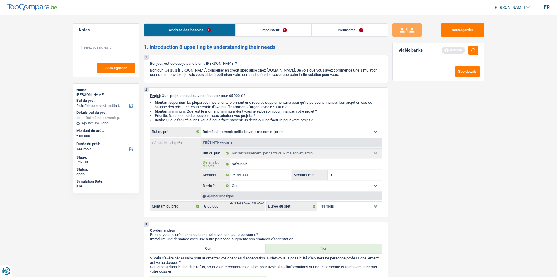
type input "rafraichir l"
type input "rafraichir la"
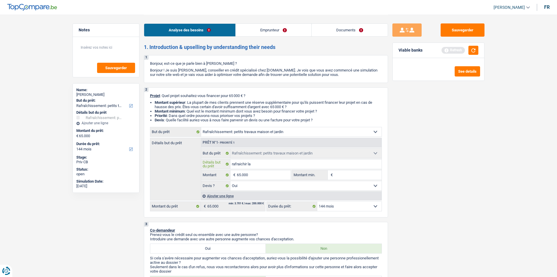
type input "rafraichir la m"
type input "rafraichir la ma"
type input "rafraichir la mai"
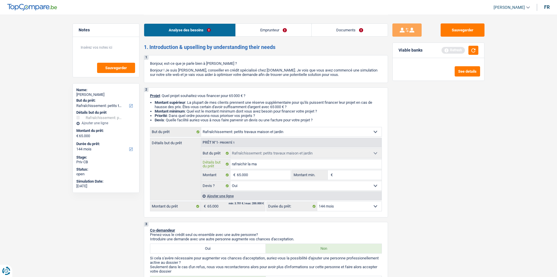
type input "rafraichir la mai"
type input "rafraichir la mais"
type input "rafraichir la maiso"
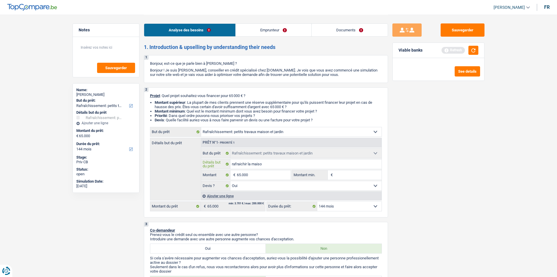
type input "rafraichir la maison"
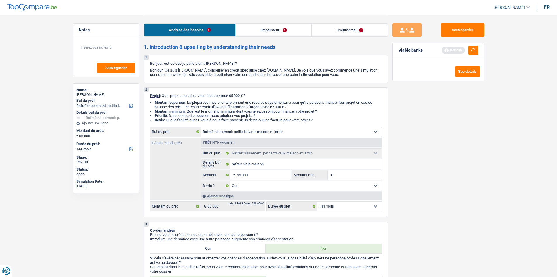
click at [343, 177] on input "Montant min." at bounding box center [357, 174] width 47 height 9
type input "6"
type input "64"
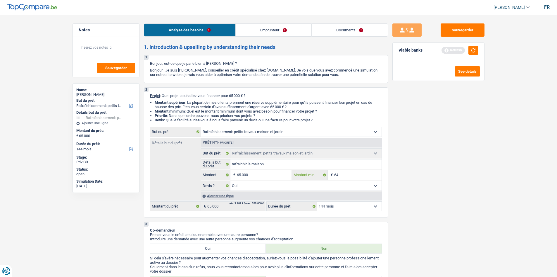
type input "640"
type input "6.400"
type input "64.000"
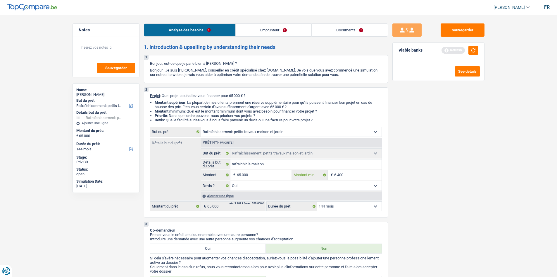
type input "64.000"
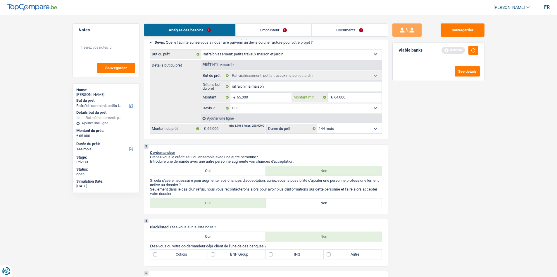
scroll to position [88, 0]
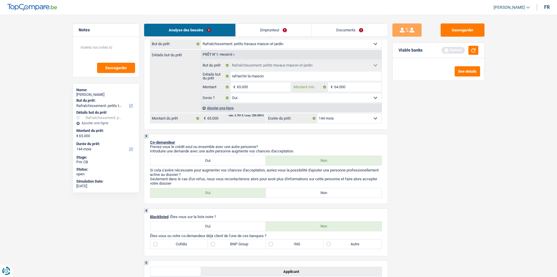
type input "64.000"
click at [293, 193] on label "Non" at bounding box center [324, 192] width 116 height 9
click at [293, 193] on input "Non" at bounding box center [324, 192] width 116 height 9
radio input "true"
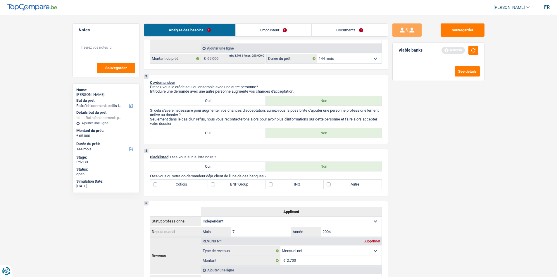
scroll to position [146, 0]
click at [328, 185] on label "Autre" at bounding box center [353, 185] width 58 height 9
click at [328, 185] on input "Autre" at bounding box center [353, 185] width 58 height 9
checkbox input "true"
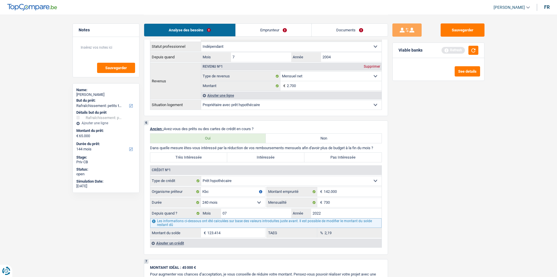
scroll to position [351, 0]
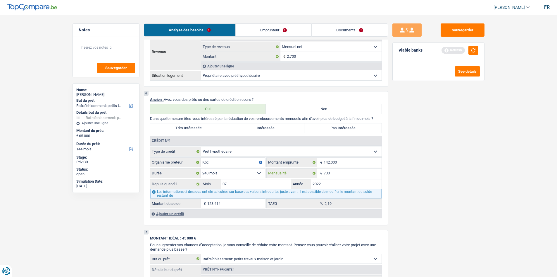
click at [340, 173] on input "730" at bounding box center [353, 172] width 58 height 9
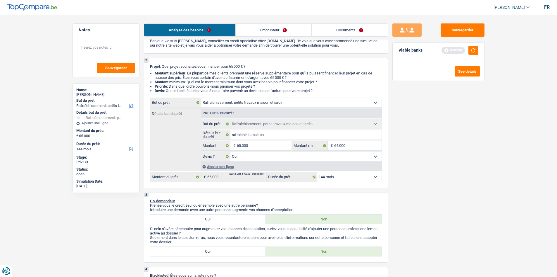
scroll to position [0, 0]
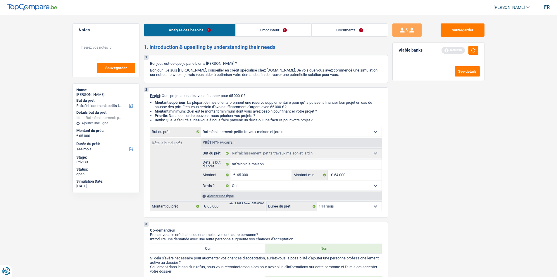
type input "715"
type input "123.035"
type input "1,97"
click at [278, 27] on link "Emprunteur" at bounding box center [274, 30] width 76 height 13
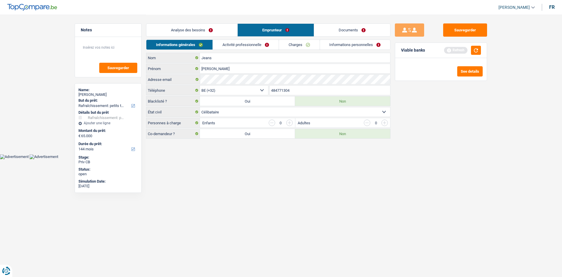
click at [253, 114] on select "Célibataire Marié(e) Cohabitant(e) légal(e) Divorcé(e) Veuf(ve) Séparé (de fait…" at bounding box center [295, 111] width 190 height 9
click at [257, 113] on select "Célibataire Marié(e) Cohabitant(e) légal(e) Divorcé(e) Veuf(ve) Séparé (de fait…" at bounding box center [295, 111] width 190 height 9
select select "divorced"
click at [200, 107] on select "Célibataire Marié(e) Cohabitant(e) légal(e) Divorcé(e) Veuf(ve) Séparé (de fait…" at bounding box center [295, 111] width 190 height 9
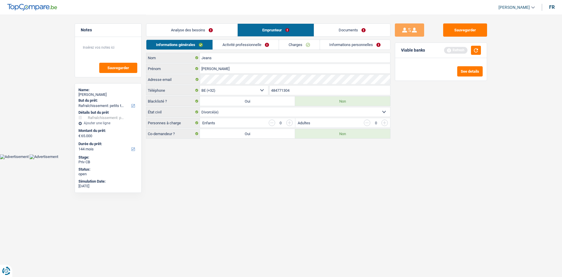
click at [245, 48] on link "Activité professionnelle" at bounding box center [246, 45] width 66 height 10
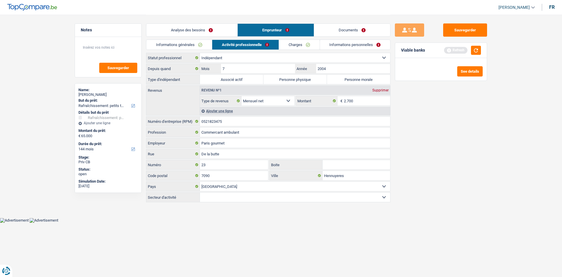
click at [353, 79] on label "Personne morale" at bounding box center [359, 79] width 64 height 9
click at [353, 79] on input "Personne morale" at bounding box center [359, 79] width 64 height 9
radio input "true"
click at [298, 45] on link "Charges" at bounding box center [299, 45] width 41 height 10
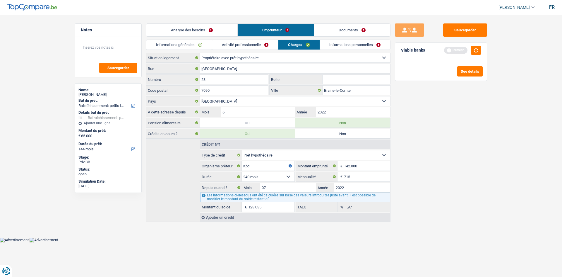
click at [231, 41] on link "Activité professionnelle" at bounding box center [245, 45] width 66 height 10
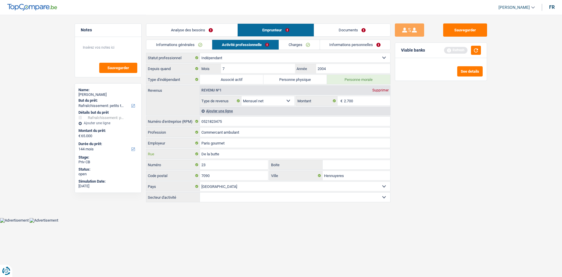
click at [228, 157] on input "De la butte" at bounding box center [295, 153] width 190 height 9
type input "Du grand peril"
click at [216, 162] on input "23" at bounding box center [234, 164] width 68 height 9
type input "2"
type input "108"
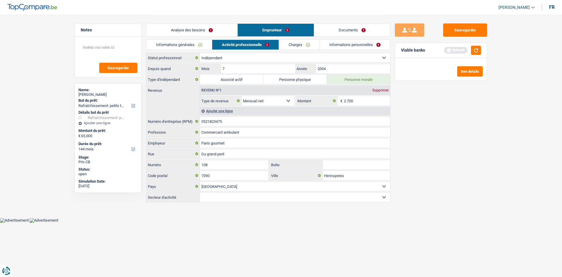
click at [329, 167] on input "Boite" at bounding box center [356, 164] width 68 height 9
type input "R12"
click at [217, 177] on input "7090" at bounding box center [234, 175] width 68 height 9
click at [359, 177] on input "Hennuyeres" at bounding box center [356, 175] width 68 height 9
type input "H"
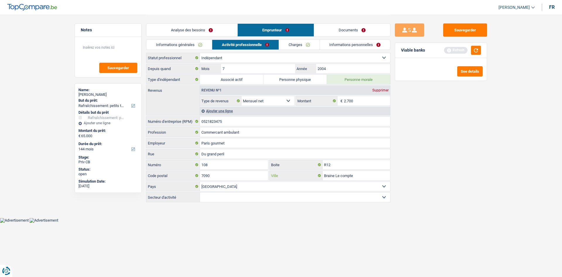
type input "Braine Le compte"
click at [294, 47] on link "Charges" at bounding box center [299, 45] width 41 height 10
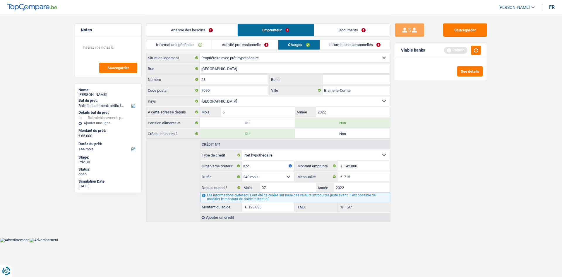
click at [339, 43] on link "Informations personnelles" at bounding box center [355, 45] width 71 height 10
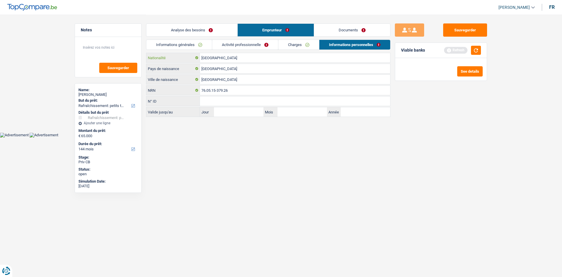
click at [238, 54] on input "[GEOGRAPHIC_DATA]" at bounding box center [295, 57] width 190 height 9
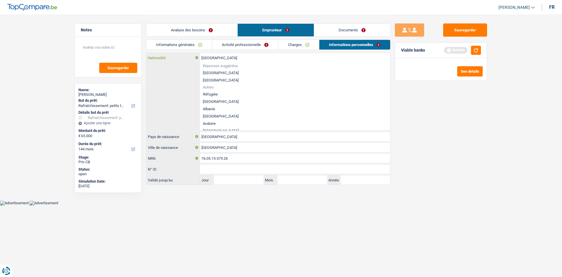
type input "Belgiqu"
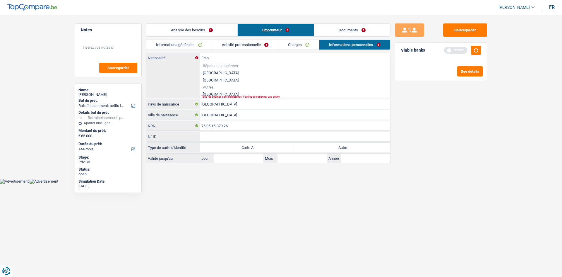
click at [215, 93] on li "France" at bounding box center [295, 93] width 190 height 7
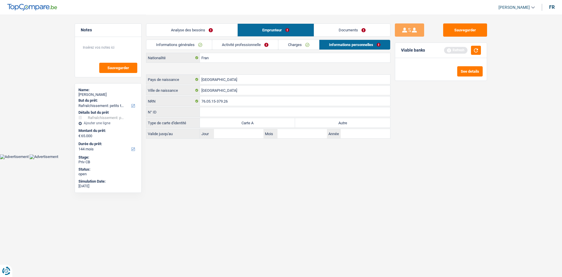
type input "France"
click at [241, 71] on input "Mois" at bounding box center [258, 68] width 74 height 9
type input "01"
type input "2000"
click at [329, 121] on label "Autre" at bounding box center [342, 122] width 95 height 9
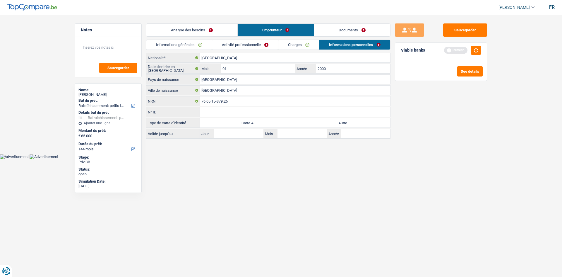
click at [329, 121] on input "Autre" at bounding box center [342, 122] width 95 height 9
radio input "true"
click at [238, 135] on input "Jour" at bounding box center [238, 133] width 49 height 9
click at [475, 49] on button "button" at bounding box center [476, 50] width 10 height 9
click at [468, 73] on button "See details" at bounding box center [469, 71] width 25 height 10
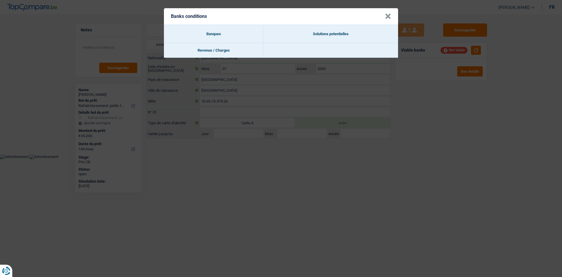
click at [390, 14] on button "×" at bounding box center [388, 16] width 6 height 6
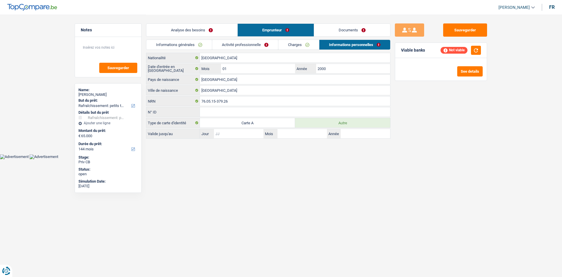
click at [243, 131] on input "Jour" at bounding box center [238, 133] width 49 height 9
type input "06"
type input "2026"
click at [229, 132] on input "06" at bounding box center [238, 133] width 49 height 9
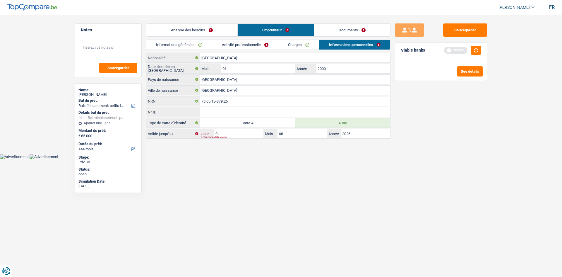
type input "04"
click at [233, 42] on link "Activité professionnelle" at bounding box center [245, 45] width 66 height 10
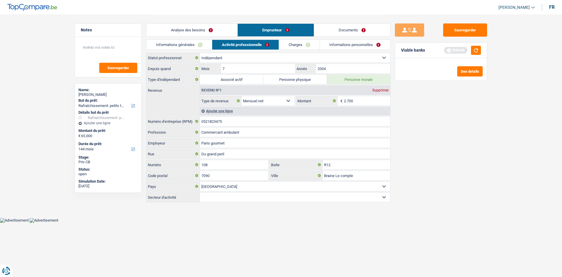
click at [267, 198] on select "Agriculture/Pêche Industrie Horeca Courier/Fitness/Taxi Construction Banques/As…" at bounding box center [295, 196] width 190 height 9
select select "hrc"
click at [200, 192] on select "Agriculture/Pêche Industrie Horeca Courier/Fitness/Taxi Construction Banques/As…" at bounding box center [295, 196] width 190 height 9
click at [241, 195] on select "Agriculture/Pêche Industrie Horeca Courier/Fitness/Taxi Construction Banques/As…" at bounding box center [295, 196] width 190 height 9
click at [200, 192] on select "Agriculture/Pêche Industrie Horeca Courier/Fitness/Taxi Construction Banques/As…" at bounding box center [295, 196] width 190 height 9
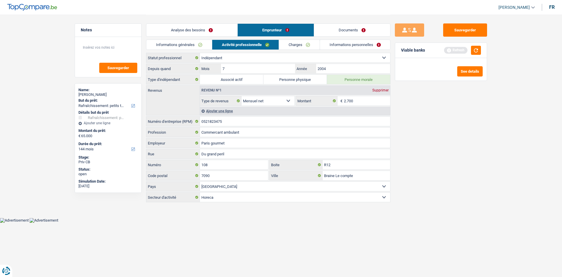
click at [348, 42] on link "Informations personnelles" at bounding box center [355, 45] width 71 height 10
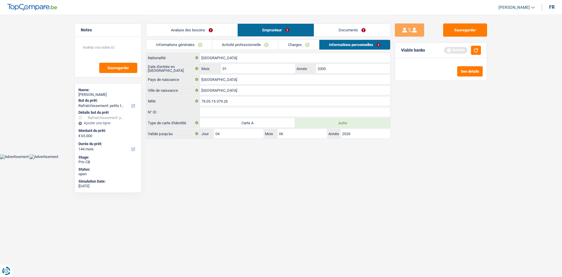
click at [348, 29] on link "Documents" at bounding box center [352, 30] width 76 height 13
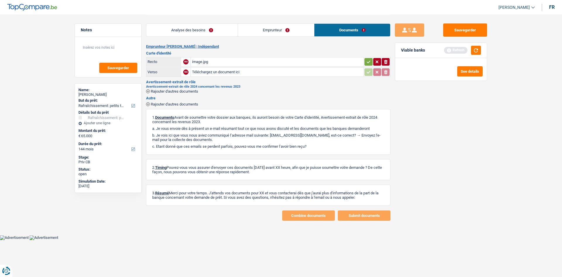
click at [196, 59] on div "image.jpg" at bounding box center [277, 61] width 170 height 9
click at [262, 34] on link "Emprunteur" at bounding box center [276, 30] width 76 height 13
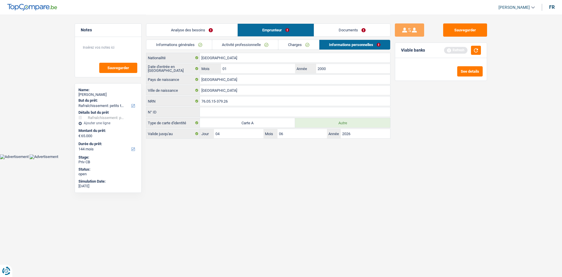
click at [204, 32] on link "Analyse des besoins" at bounding box center [191, 30] width 91 height 13
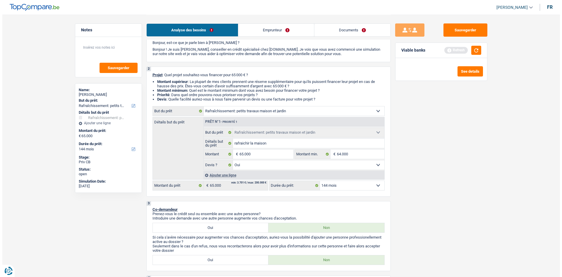
scroll to position [29, 0]
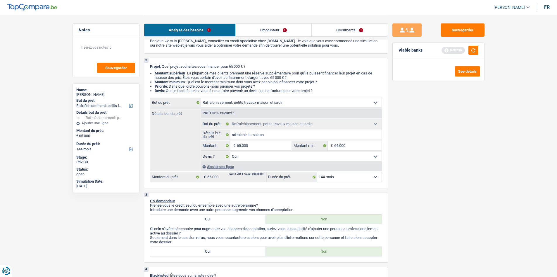
click at [359, 177] on select "12 mois 18 mois 24 mois 30 mois 36 mois 42 mois 48 mois 60 mois 72 mois 84 mois…" at bounding box center [350, 176] width 64 height 9
select select "60"
click at [318, 172] on select "12 mois 18 mois 24 mois 30 mois 36 mois 42 mois 48 mois 60 mois 72 mois 84 mois…" at bounding box center [350, 176] width 64 height 9
select select "60"
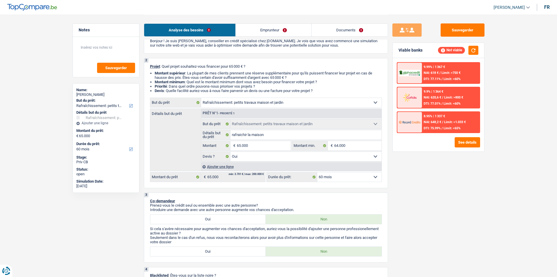
click at [340, 174] on select "12 mois 18 mois 24 mois 30 mois 36 mois 42 mois 48 mois 60 mois 72 mois 84 mois…" at bounding box center [350, 176] width 64 height 9
select select "120"
click at [318, 172] on select "12 mois 18 mois 24 mois 30 mois 36 mois 42 mois 48 mois 60 mois 72 mois 84 mois…" at bounding box center [350, 176] width 64 height 9
select select "120"
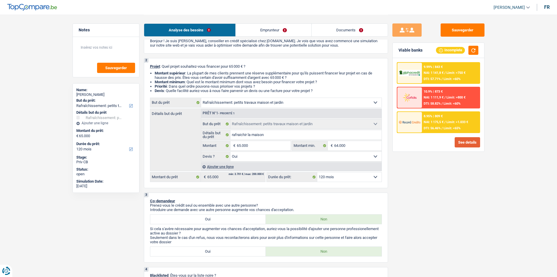
click at [465, 145] on button "See details" at bounding box center [467, 142] width 25 height 10
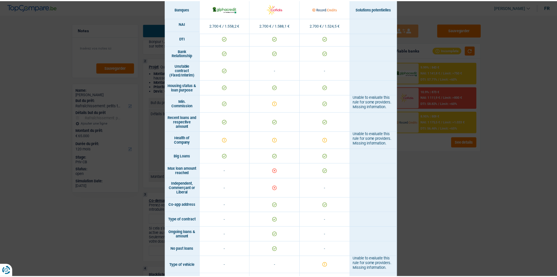
scroll to position [298, 0]
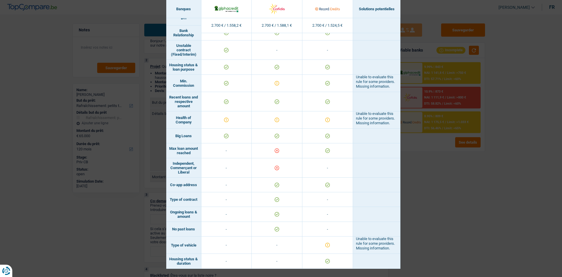
click at [416, 182] on div "Banks conditions × Banques Solutions potentielles Revenus / Charges 2.700 € / 1…" at bounding box center [281, 138] width 562 height 277
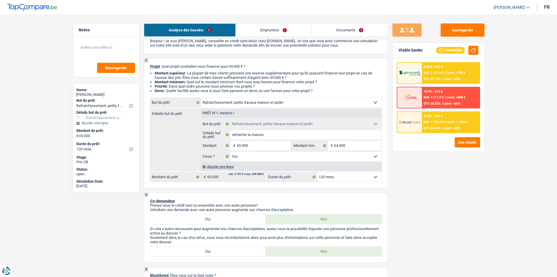
click at [281, 34] on link "Emprunteur" at bounding box center [274, 30] width 76 height 13
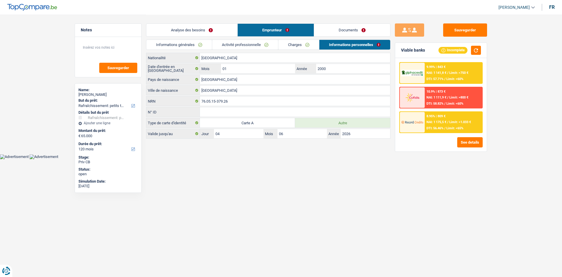
click at [350, 32] on link "Documents" at bounding box center [352, 30] width 76 height 13
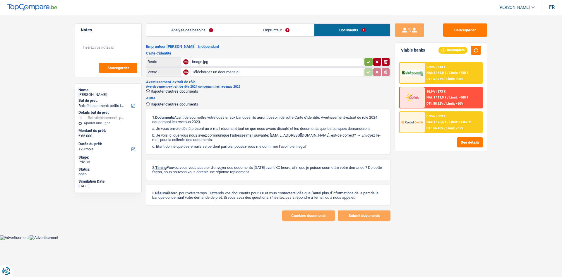
click at [261, 29] on link "Emprunteur" at bounding box center [276, 30] width 76 height 13
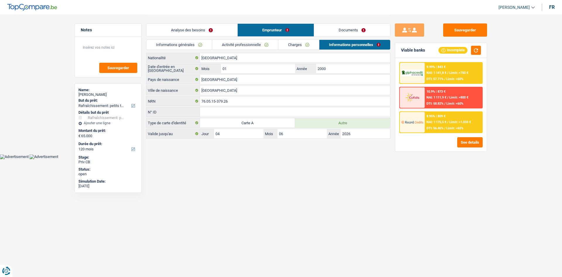
click at [219, 29] on link "Analyse des besoins" at bounding box center [191, 30] width 91 height 13
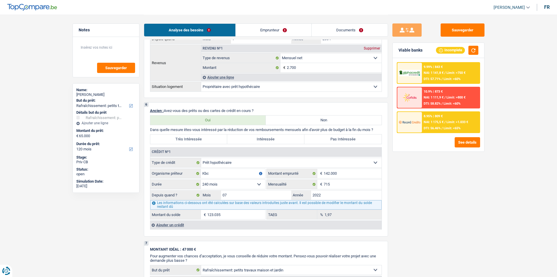
scroll to position [351, 0]
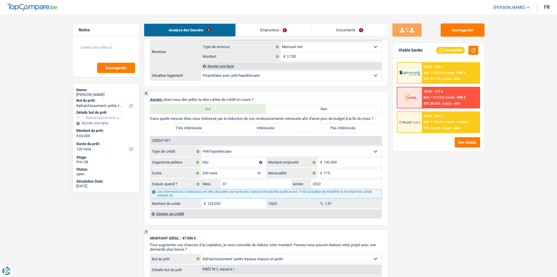
click at [335, 128] on label "Pas Intéressée" at bounding box center [343, 127] width 77 height 9
click at [335, 128] on input "Pas Intéressée" at bounding box center [343, 127] width 77 height 9
radio input "true"
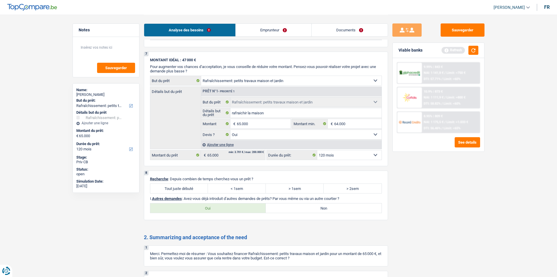
scroll to position [497, 0]
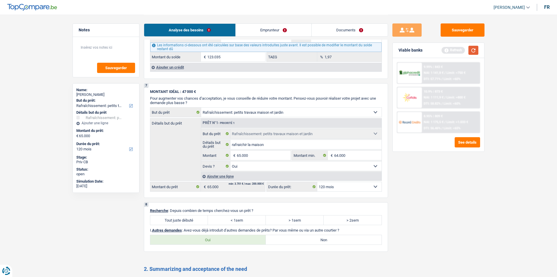
click at [475, 49] on button "button" at bounding box center [474, 50] width 10 height 9
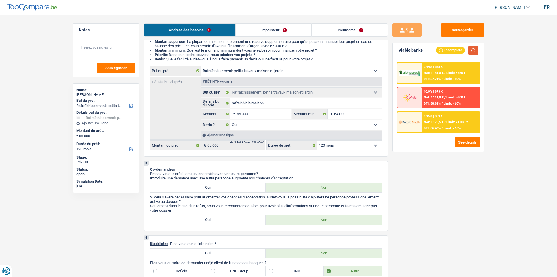
scroll to position [59, 0]
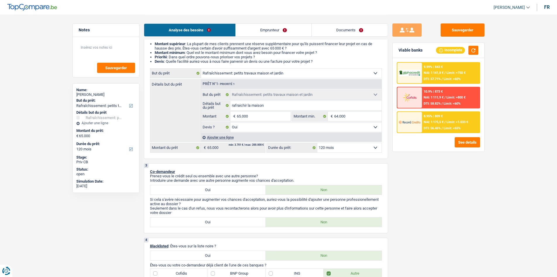
click at [351, 148] on select "12 mois 18 mois 24 mois 30 mois 36 mois 42 mois 48 mois 60 mois 72 mois 84 mois…" at bounding box center [350, 147] width 64 height 9
select select "60"
click at [318, 143] on select "12 mois 18 mois 24 mois 30 mois 36 mois 42 mois 48 mois 60 mois 72 mois 84 mois…" at bounding box center [350, 147] width 64 height 9
select select "60"
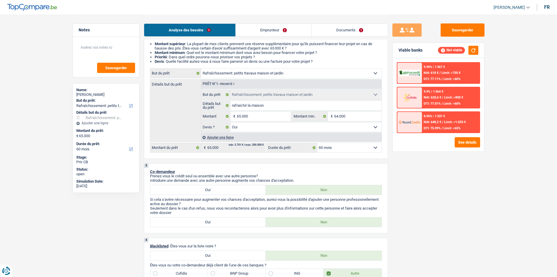
click at [350, 147] on select "12 mois 18 mois 24 mois 30 mois 36 mois 42 mois 48 mois 60 mois 72 mois 84 mois…" at bounding box center [350, 147] width 64 height 9
click at [422, 192] on div "Sauvegarder Viable banks Not viable 9.99% | 1 367 € NAI: 618 € / Limit: >750 € …" at bounding box center [438, 145] width 101 height 244
click at [370, 148] on select "12 mois 18 mois 24 mois 30 mois 36 mois 42 mois 48 mois 60 mois 72 mois 84 mois…" at bounding box center [350, 147] width 64 height 9
select select "72"
click at [318, 143] on select "12 mois 18 mois 24 mois 30 mois 36 mois 42 mois 48 mois 60 mois 72 mois 84 mois…" at bounding box center [350, 147] width 64 height 9
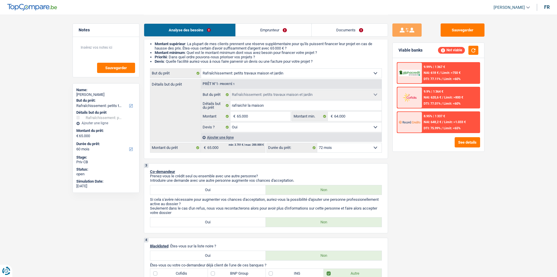
select select "72"
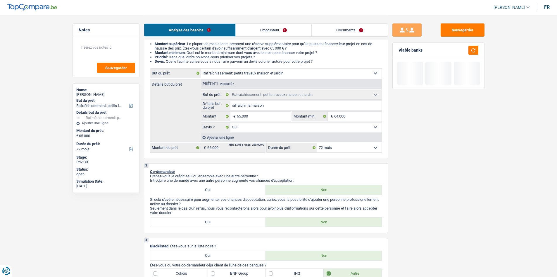
click at [371, 148] on select "12 mois 18 mois 24 mois 30 mois 36 mois 42 mois 48 mois 60 mois 72 mois 84 mois…" at bounding box center [350, 147] width 64 height 9
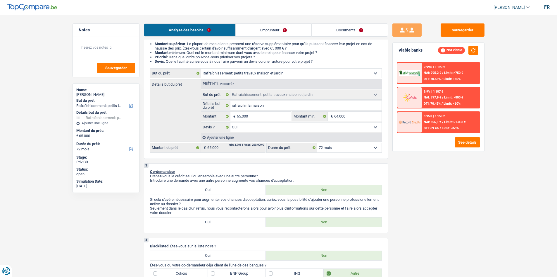
select select "84"
click at [318, 143] on select "12 mois 18 mois 24 mois 30 mois 36 mois 42 mois 48 mois 60 mois 72 mois 84 mois…" at bounding box center [350, 147] width 64 height 9
select select "84"
click at [366, 151] on select "12 mois 18 mois 24 mois 30 mois 36 mois 42 mois 48 mois 60 mois 72 mois 84 mois…" at bounding box center [350, 147] width 64 height 9
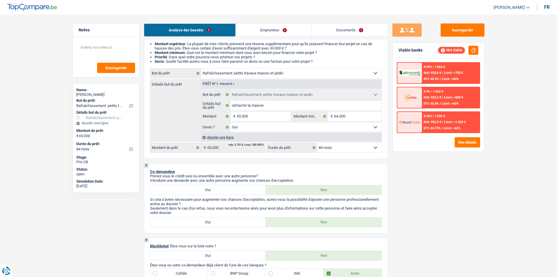
select select "120"
click at [318, 143] on select "12 mois 18 mois 24 mois 30 mois 36 mois 42 mois 48 mois 60 mois 72 mois 84 mois…" at bounding box center [350, 147] width 64 height 9
select select "120"
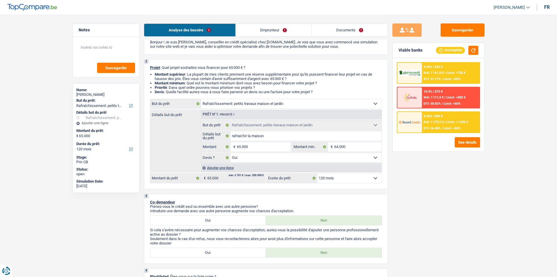
scroll to position [0, 0]
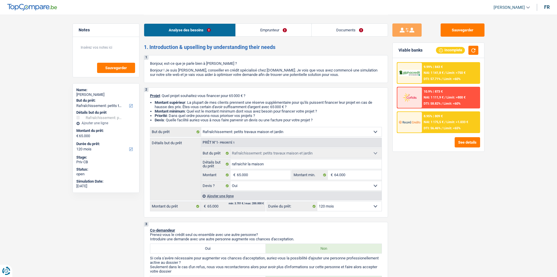
click at [337, 207] on select "12 mois 18 mois 24 mois 30 mois 36 mois 42 mois 48 mois 60 mois 72 mois 84 mois…" at bounding box center [350, 205] width 64 height 9
select select "84"
click at [318, 201] on select "12 mois 18 mois 24 mois 30 mois 36 mois 42 mois 48 mois 60 mois 72 mois 84 mois…" at bounding box center [350, 205] width 64 height 9
select select "84"
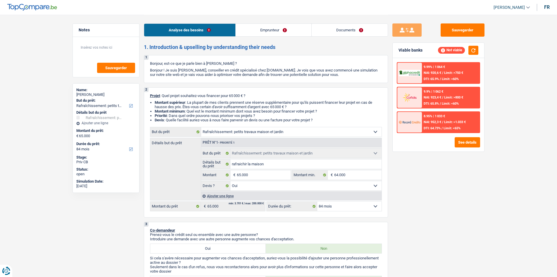
click at [342, 206] on select "12 mois 18 mois 24 mois 30 mois 36 mois 42 mois 48 mois 60 mois 72 mois 84 mois…" at bounding box center [350, 205] width 64 height 9
select select "96"
click at [318, 201] on select "12 mois 18 mois 24 mois 30 mois 36 mois 42 mois 48 mois 60 mois 72 mois 84 mois…" at bounding box center [350, 205] width 64 height 9
select select "96"
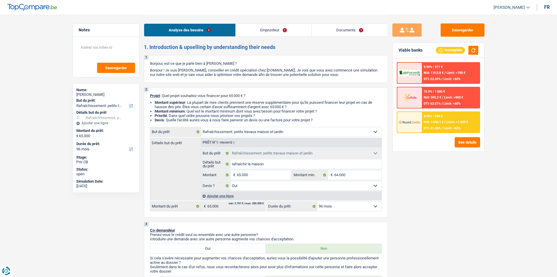
click at [347, 206] on select "12 mois 18 mois 24 mois 30 mois 36 mois 42 mois 48 mois 60 mois 72 mois 84 mois…" at bounding box center [350, 205] width 64 height 9
select select "120"
click at [318, 201] on select "12 mois 18 mois 24 mois 30 mois 36 mois 42 mois 48 mois 60 mois 72 mois 84 mois…" at bounding box center [350, 205] width 64 height 9
select select "120"
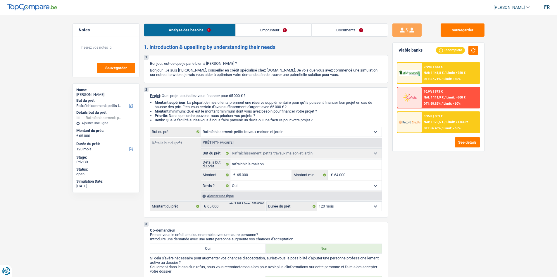
click at [340, 206] on select "12 mois 18 mois 24 mois 30 mois 36 mois 42 mois 48 mois 60 mois 72 mois 84 mois…" at bounding box center [350, 205] width 64 height 9
click at [318, 201] on select "12 mois 18 mois 24 mois 30 mois 36 mois 42 mois 48 mois 60 mois 72 mois 84 mois…" at bounding box center [350, 205] width 64 height 9
click at [433, 124] on div "8.95% | 809 € NAI: 1 175,5 € / Limit: >1.033 € DTI: 56.46% / Limit: <65%" at bounding box center [451, 122] width 58 height 20
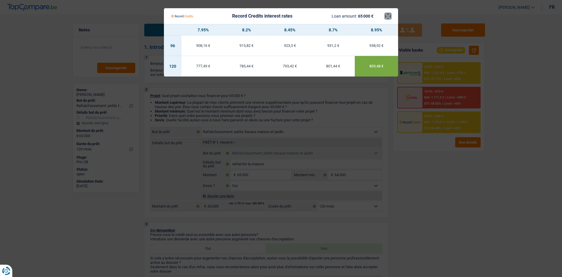
click at [387, 18] on button "×" at bounding box center [388, 16] width 6 height 6
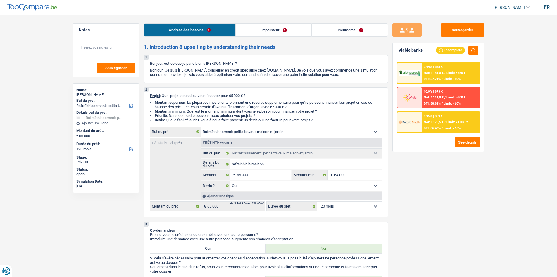
click at [439, 73] on span "NAI: 1 141,8 €" at bounding box center [434, 73] width 20 height 4
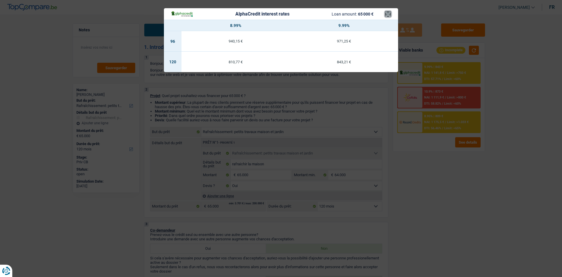
click at [387, 16] on button "×" at bounding box center [388, 14] width 6 height 6
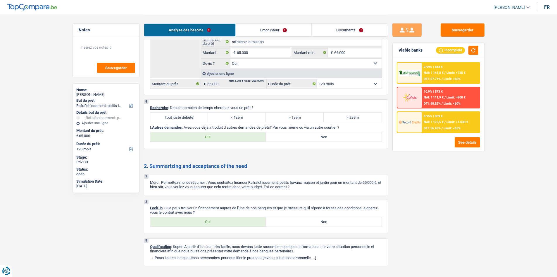
scroll to position [613, 0]
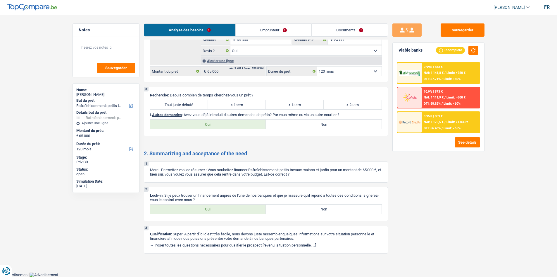
click at [350, 107] on label "> 2sem" at bounding box center [353, 104] width 58 height 9
click at [350, 107] on input "> 2sem" at bounding box center [353, 104] width 58 height 9
radio input "true"
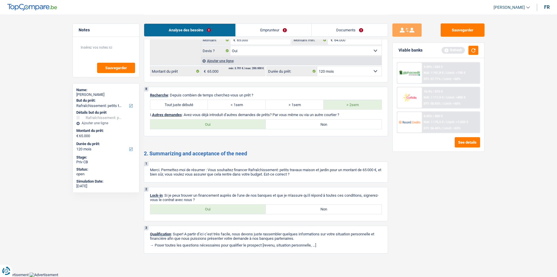
click at [289, 124] on label "Non" at bounding box center [324, 123] width 116 height 9
click at [289, 124] on input "Non" at bounding box center [324, 123] width 116 height 9
radio input "true"
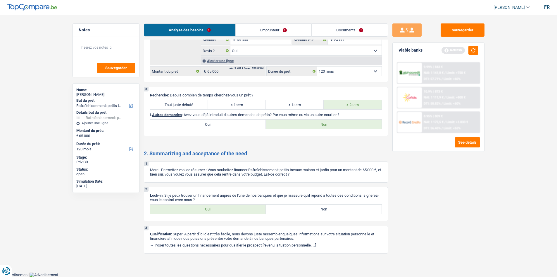
click at [200, 207] on label "Oui" at bounding box center [208, 208] width 116 height 9
click at [200, 207] on input "Oui" at bounding box center [208, 208] width 116 height 9
radio input "true"
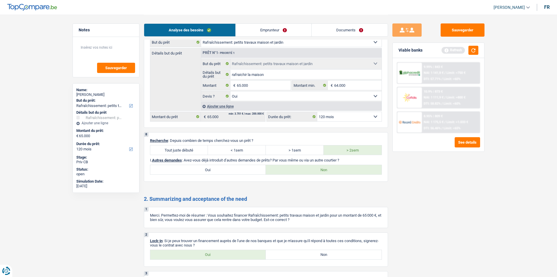
scroll to position [525, 0]
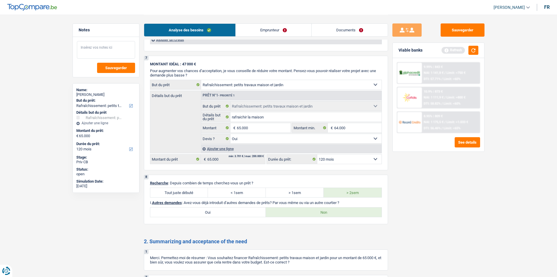
click at [95, 48] on textarea at bounding box center [106, 50] width 58 height 18
click at [471, 51] on button "button" at bounding box center [474, 50] width 10 height 9
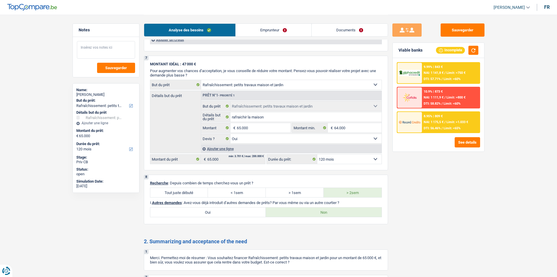
click at [99, 49] on textarea at bounding box center [106, 50] width 58 height 18
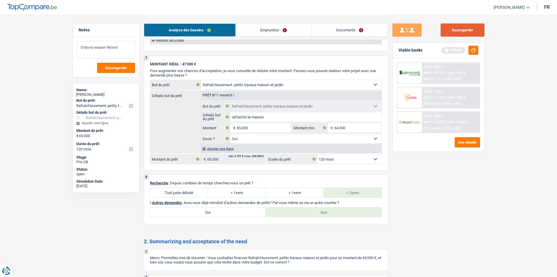
type textarea "D'abord essayer Record"
click at [467, 33] on button "Sauvegarder" at bounding box center [463, 29] width 44 height 13
click at [120, 46] on textarea "D'abord essayer Record" at bounding box center [106, 50] width 58 height 18
drag, startPoint x: 120, startPoint y: 46, endPoint x: 72, endPoint y: 46, distance: 48.3
click at [71, 46] on div "Notes D'abord essayer Record Sauvegarder Name: Douglas Jeans But du prêt: Confo…" at bounding box center [106, 145] width 76 height 244
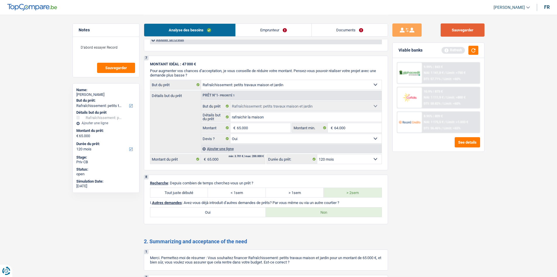
click at [456, 30] on button "Sauvegarder" at bounding box center [463, 29] width 44 height 13
click at [280, 27] on link "Emprunteur" at bounding box center [274, 30] width 76 height 13
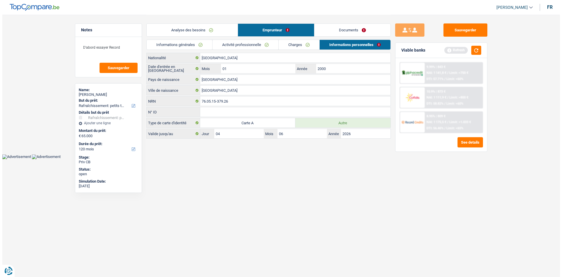
scroll to position [0, 0]
click at [341, 30] on link "Documents" at bounding box center [352, 30] width 76 height 13
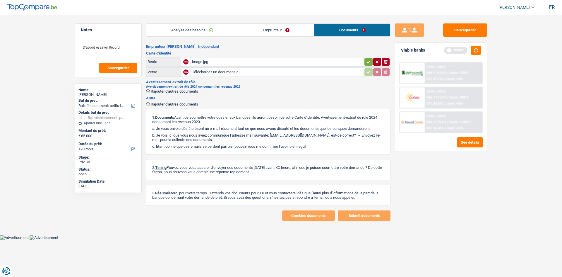
click at [289, 29] on link "Emprunteur" at bounding box center [276, 30] width 76 height 13
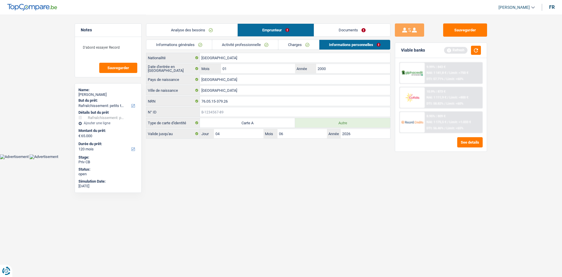
click at [252, 113] on input "N° ID" at bounding box center [295, 111] width 190 height 9
click at [466, 29] on button "Sauvegarder" at bounding box center [465, 29] width 44 height 13
click at [124, 70] on button "Sauvegarder" at bounding box center [118, 68] width 38 height 10
click at [460, 33] on button "Sauvegarder" at bounding box center [465, 29] width 44 height 13
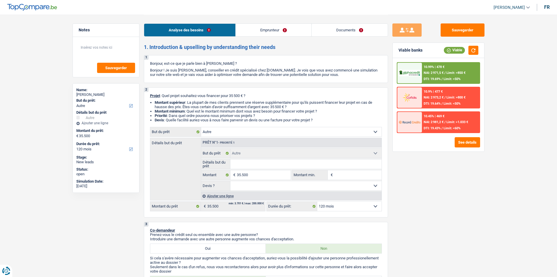
select select "other"
select select "120"
select select "other"
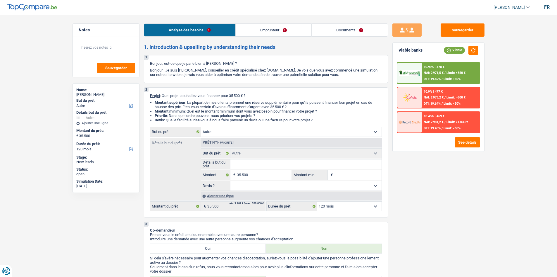
select select "120"
select select "retired"
select select "pension"
select select "rents"
select select "other"
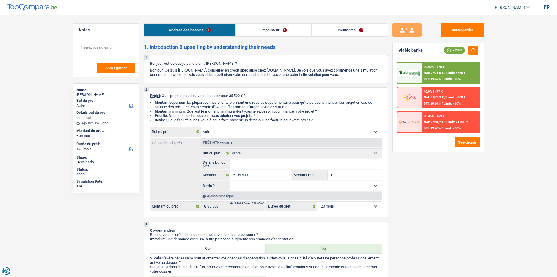
select select "other"
select select "120"
